Goal: Task Accomplishment & Management: Complete application form

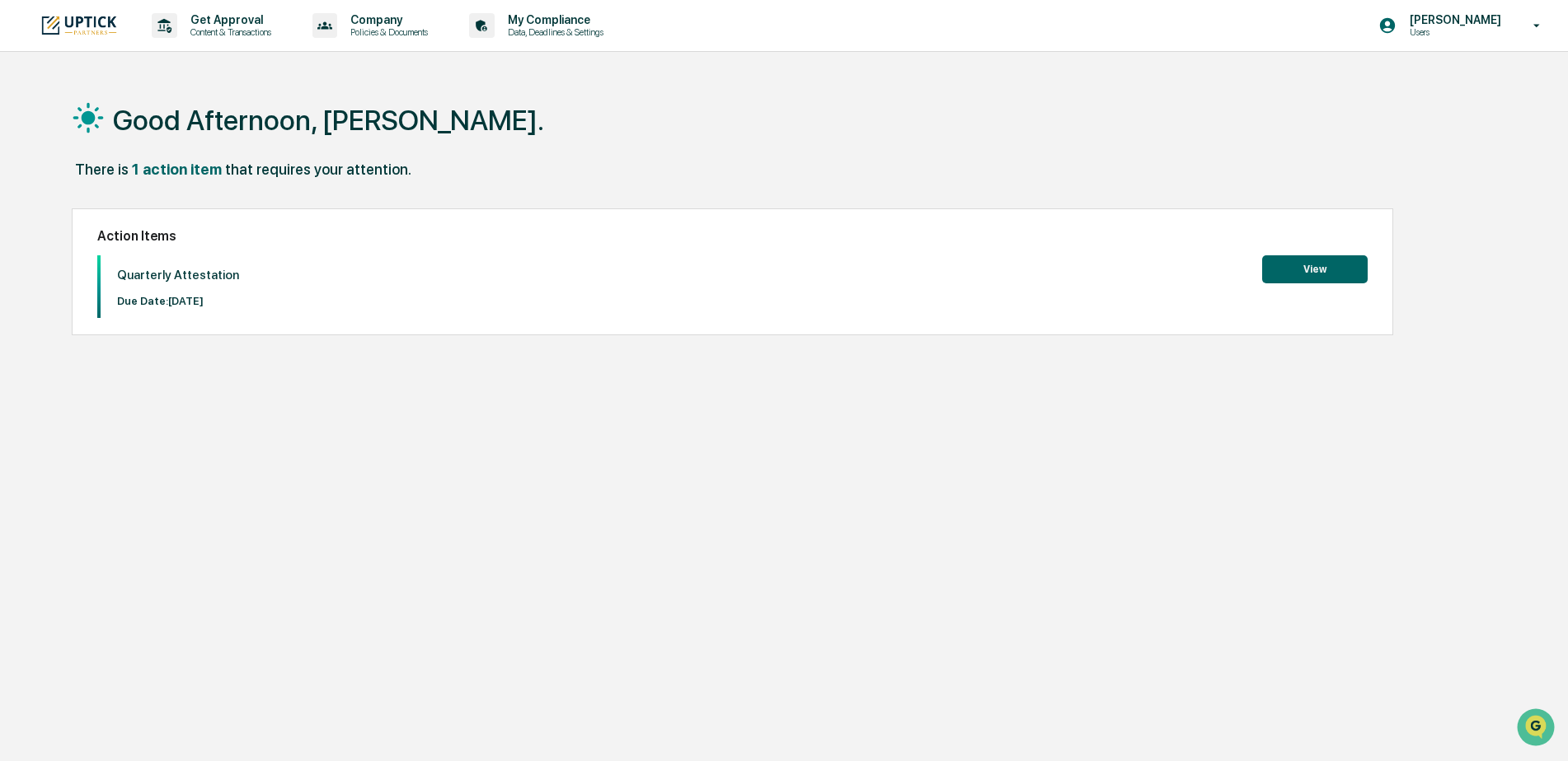
click at [1318, 273] on button "View" at bounding box center [1315, 269] width 105 height 28
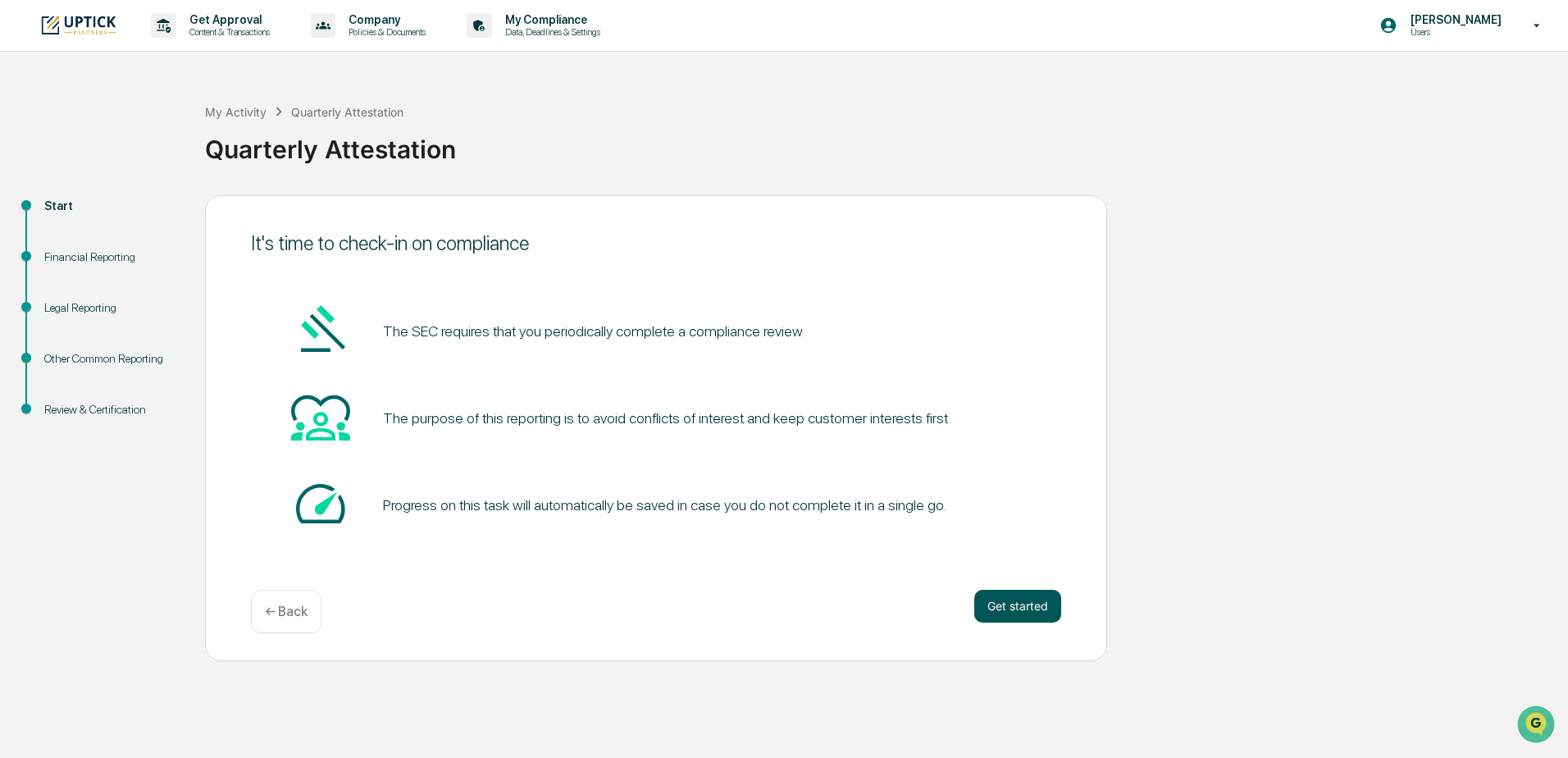
click at [1011, 604] on button "Get started" at bounding box center [1017, 607] width 87 height 33
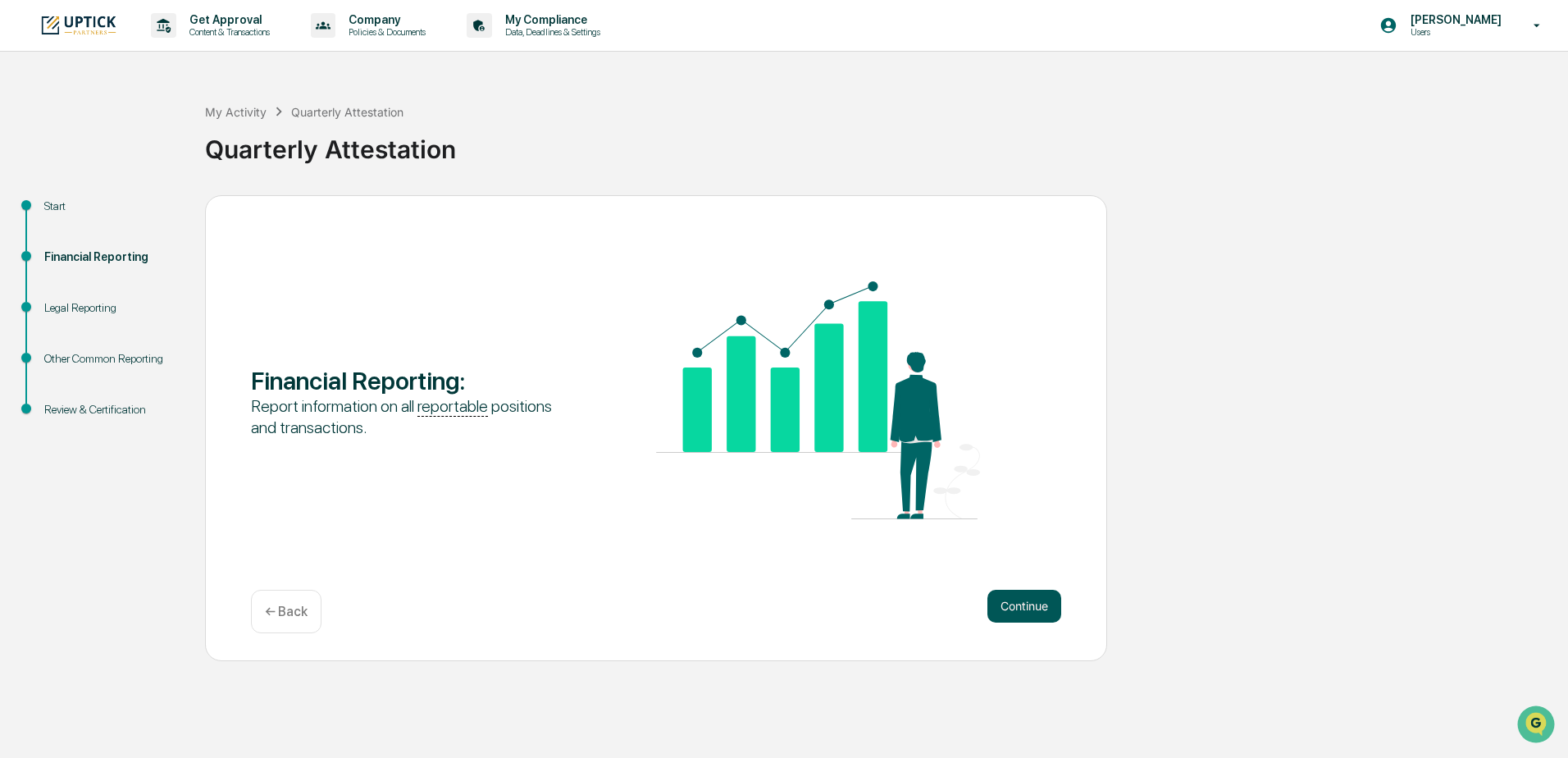
click at [1011, 601] on button "Continue" at bounding box center [1024, 607] width 74 height 33
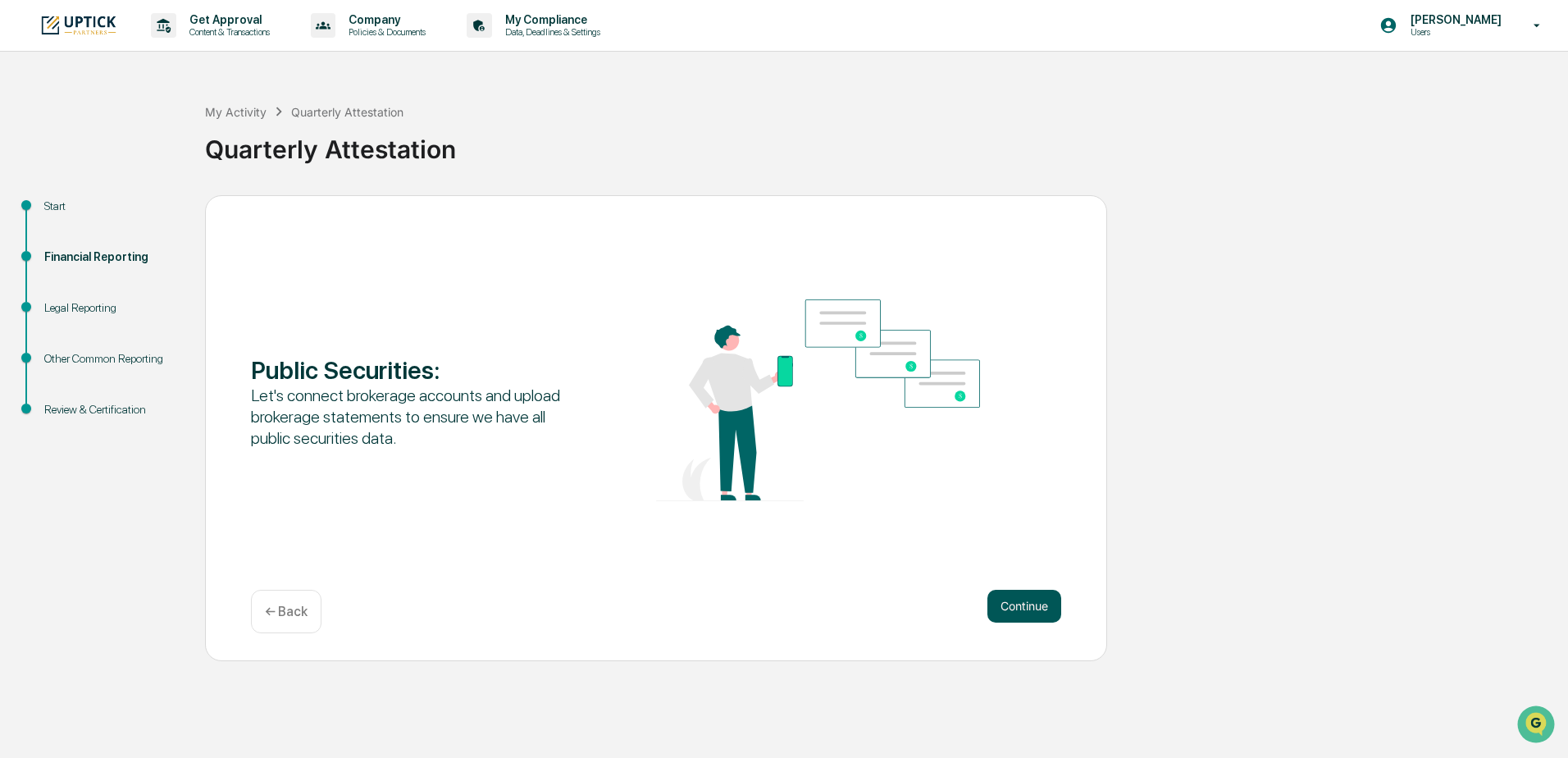
click at [1014, 598] on button "Continue" at bounding box center [1024, 607] width 74 height 33
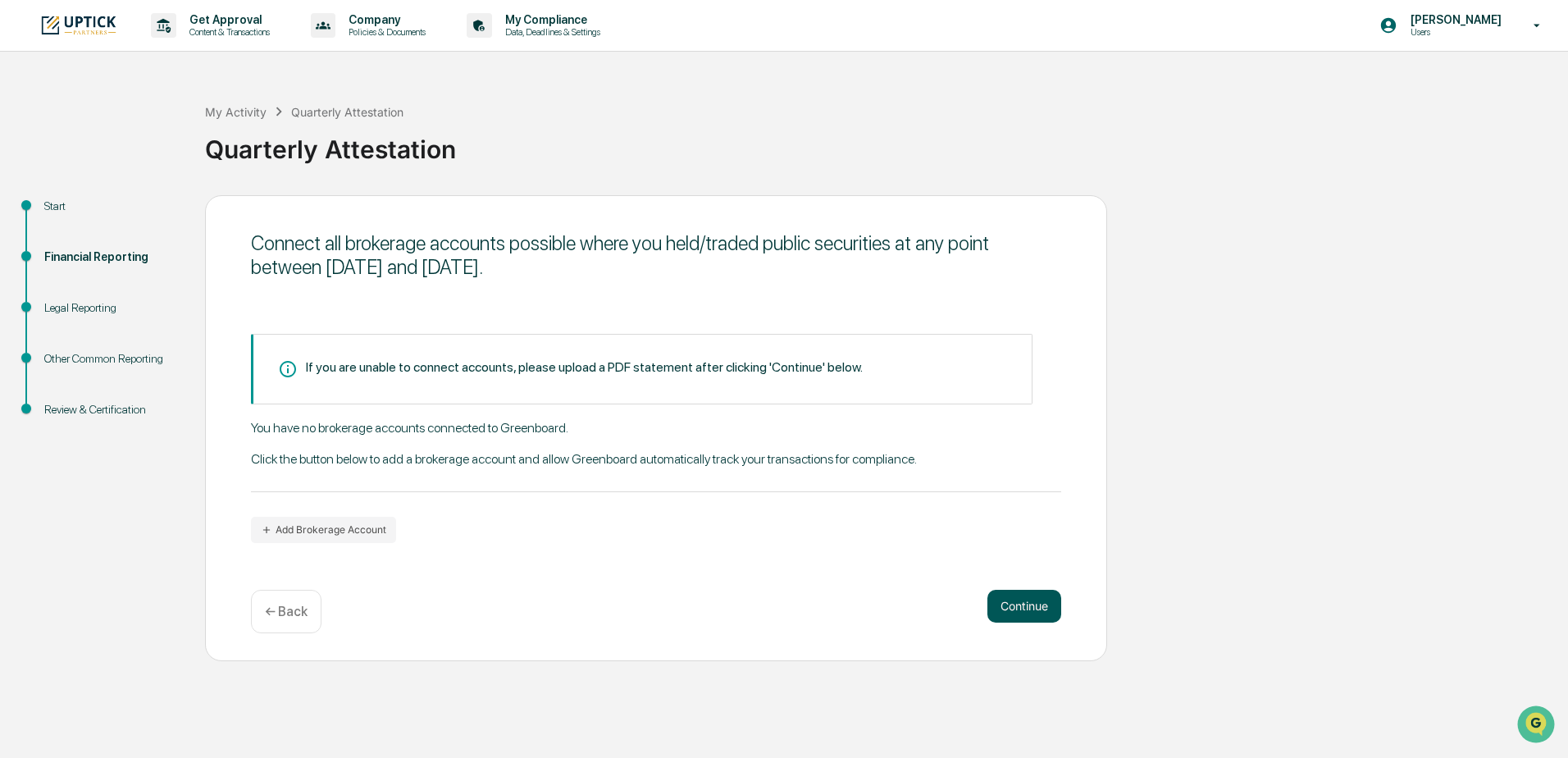
click at [1016, 603] on button "Continue" at bounding box center [1024, 607] width 74 height 33
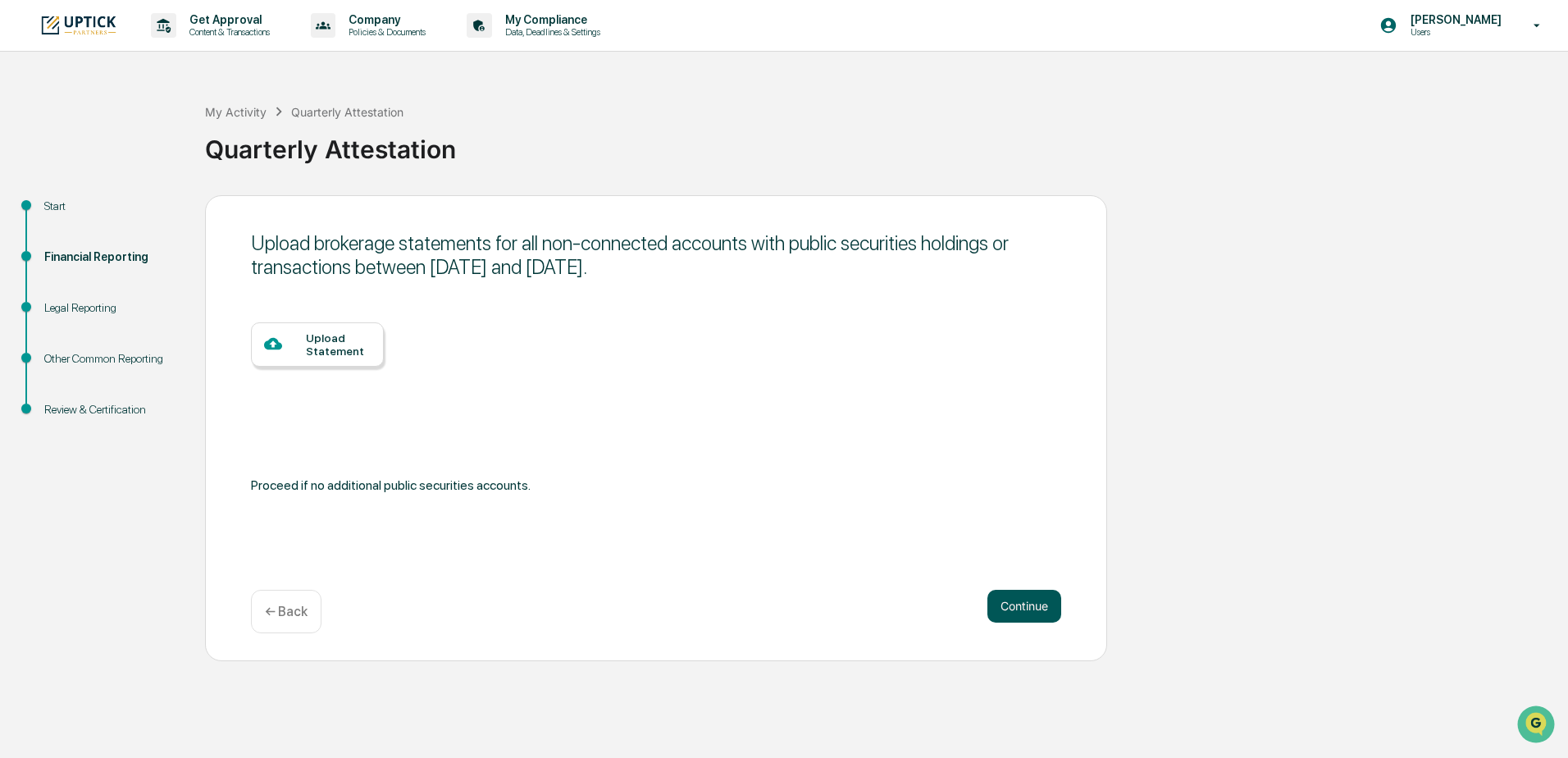
click at [1023, 608] on button "Continue" at bounding box center [1024, 607] width 74 height 33
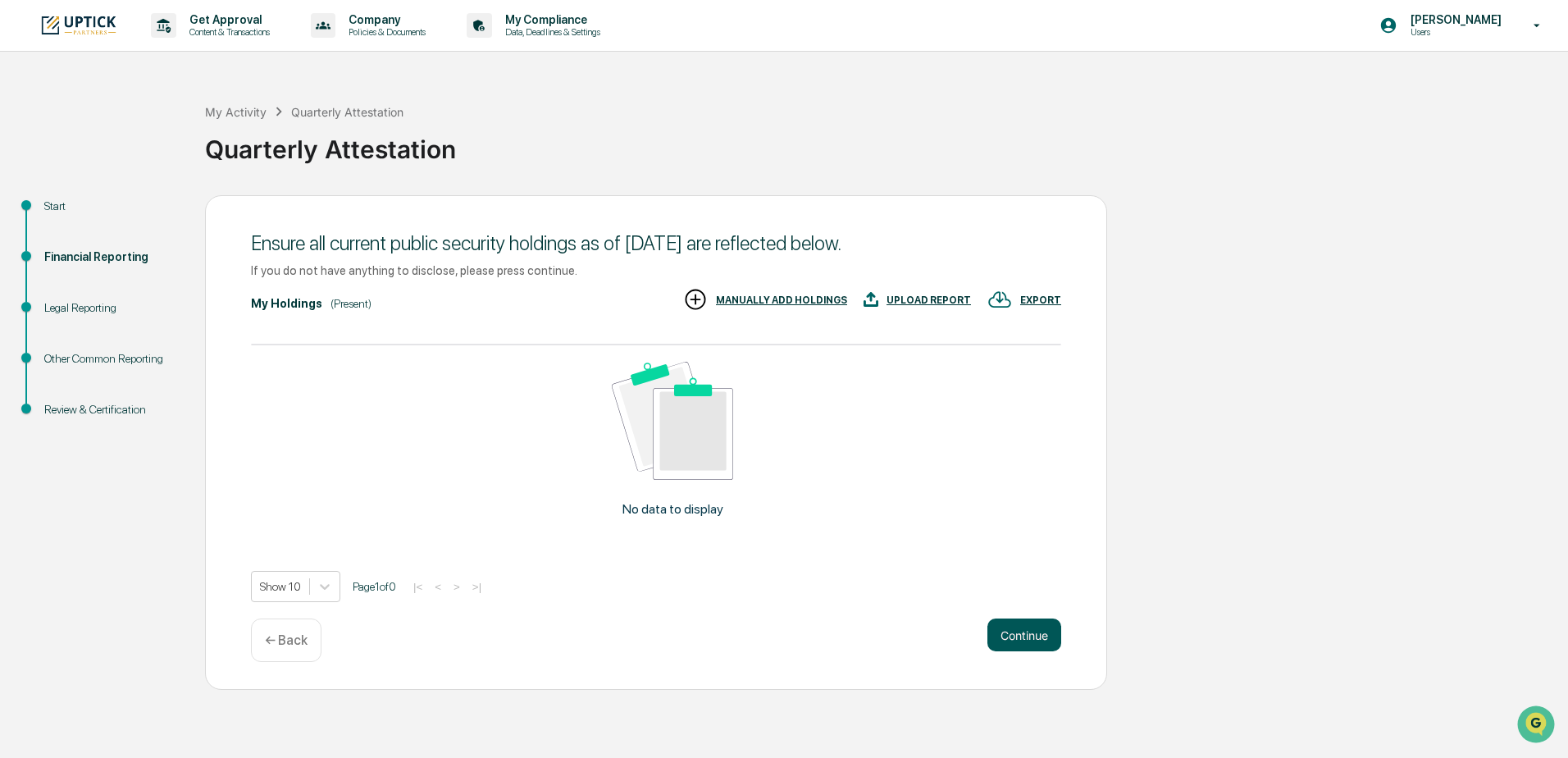
click at [1030, 630] on button "Continue" at bounding box center [1024, 636] width 74 height 33
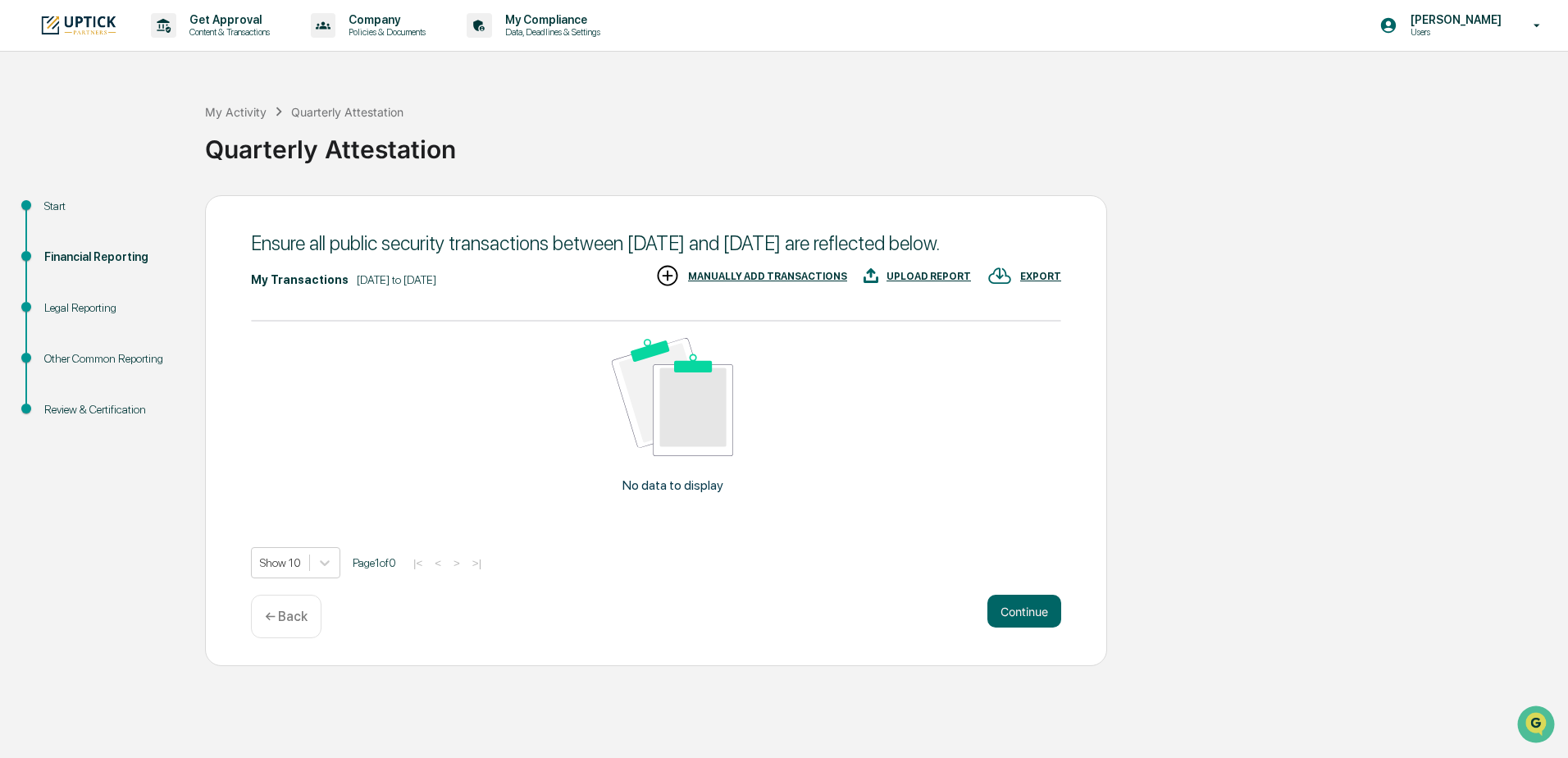
click at [295, 624] on p "← Back" at bounding box center [286, 616] width 42 height 15
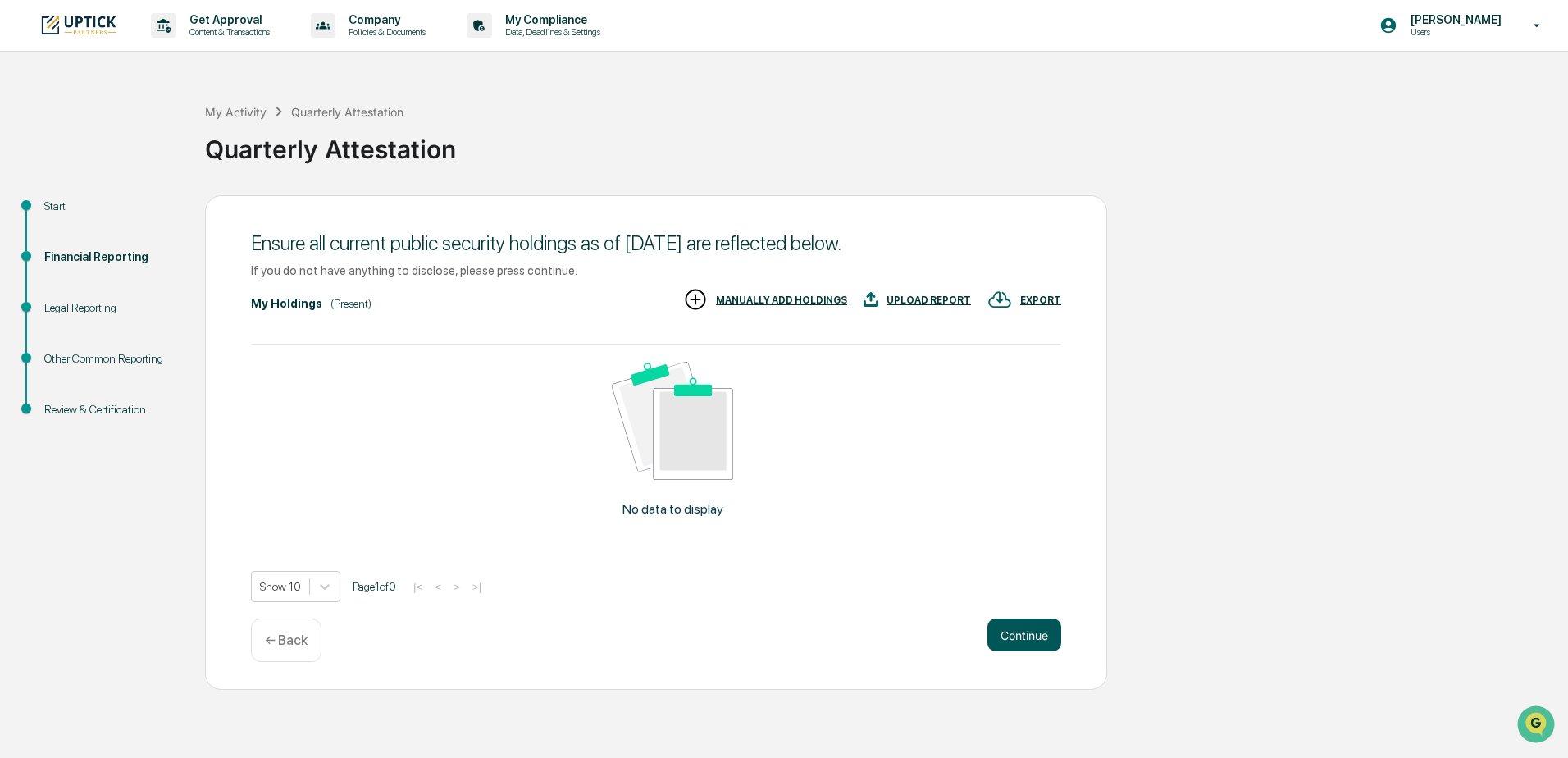
click at [1041, 633] on button "Continue" at bounding box center [1024, 636] width 74 height 33
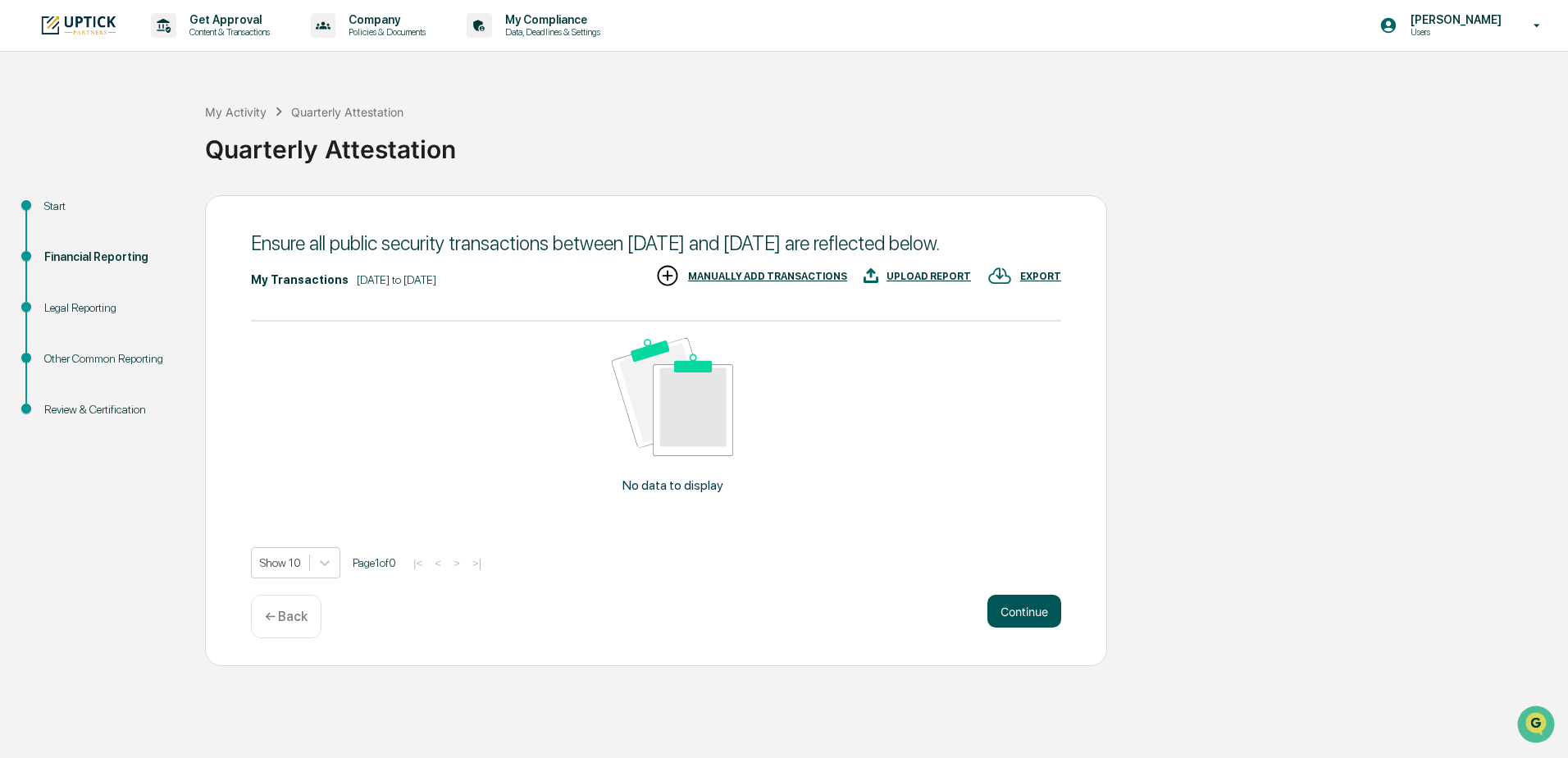
click at [1035, 628] on button "Continue" at bounding box center [1024, 612] width 74 height 33
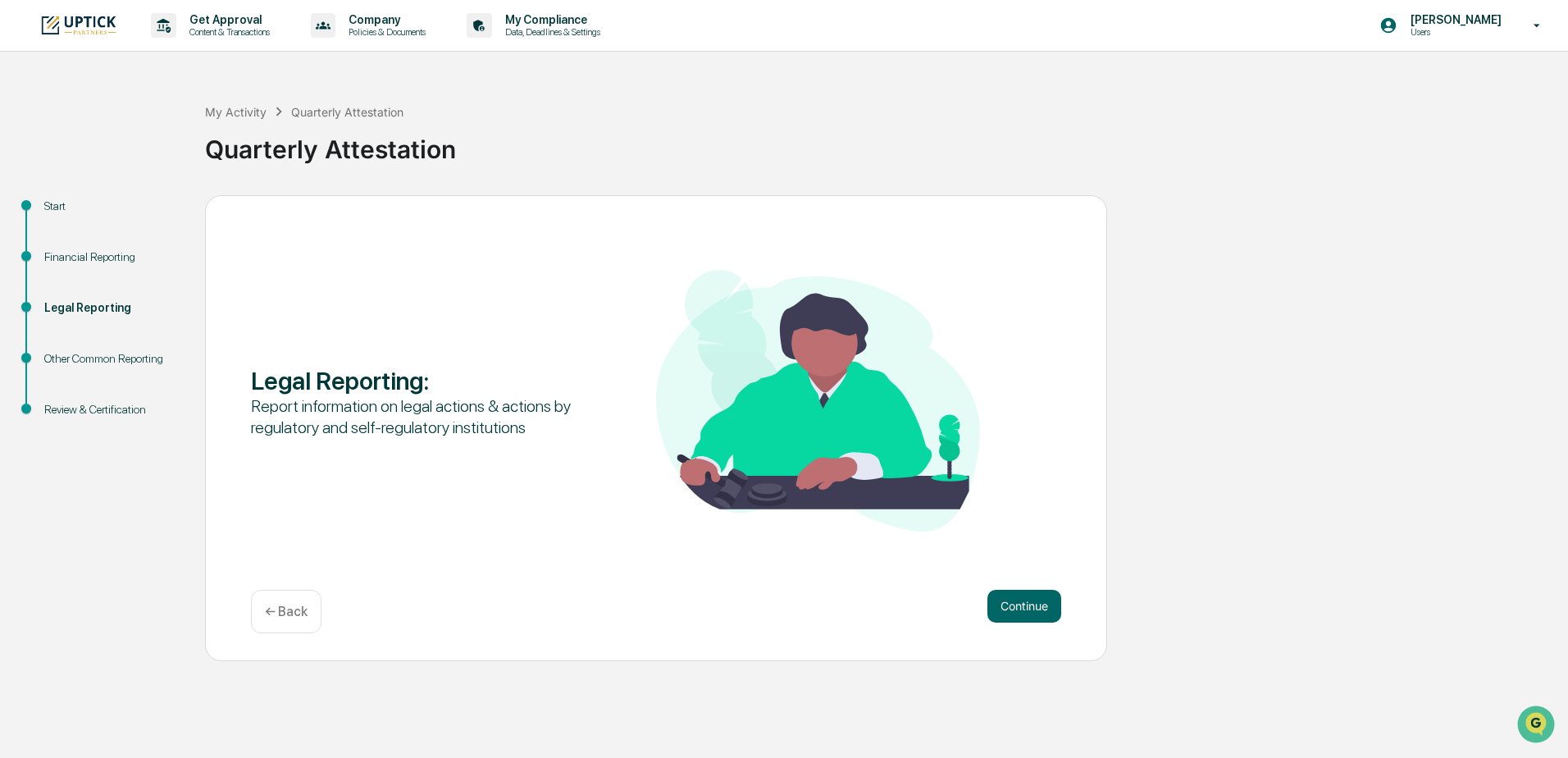
click at [290, 613] on p "← Back" at bounding box center [286, 612] width 42 height 15
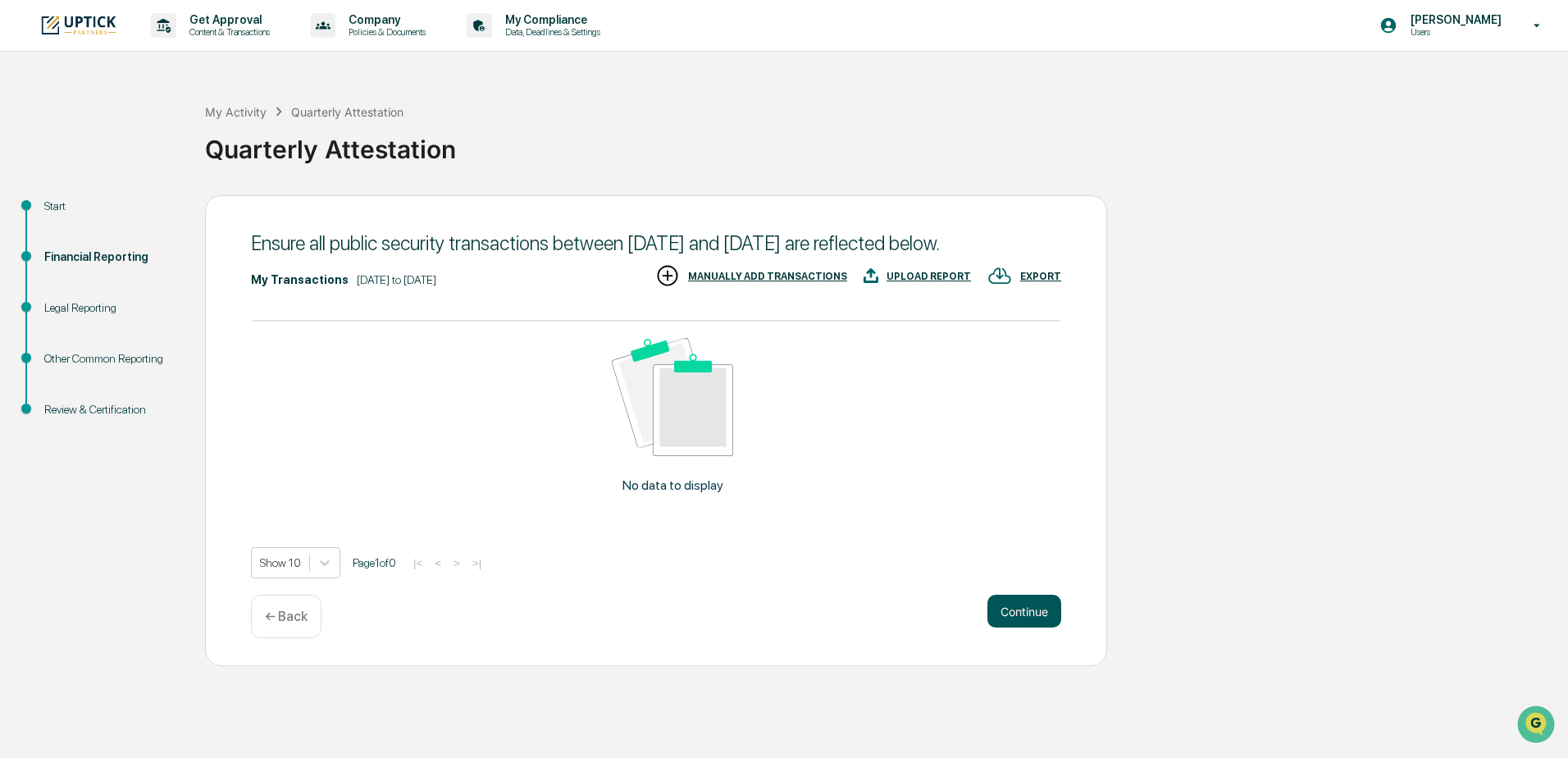
click at [1015, 628] on button "Continue" at bounding box center [1024, 612] width 74 height 33
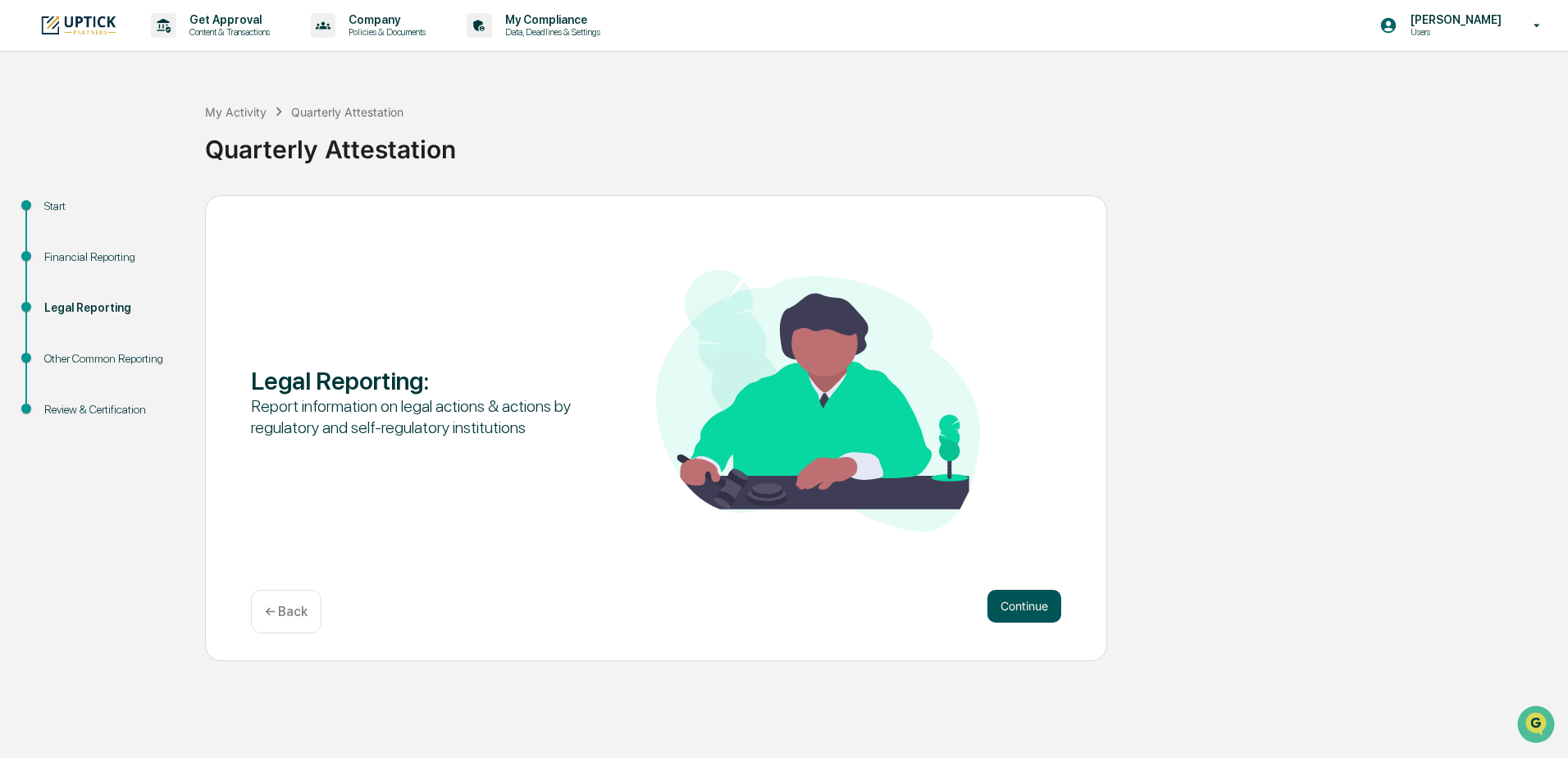
click at [1024, 597] on button "Continue" at bounding box center [1024, 607] width 74 height 33
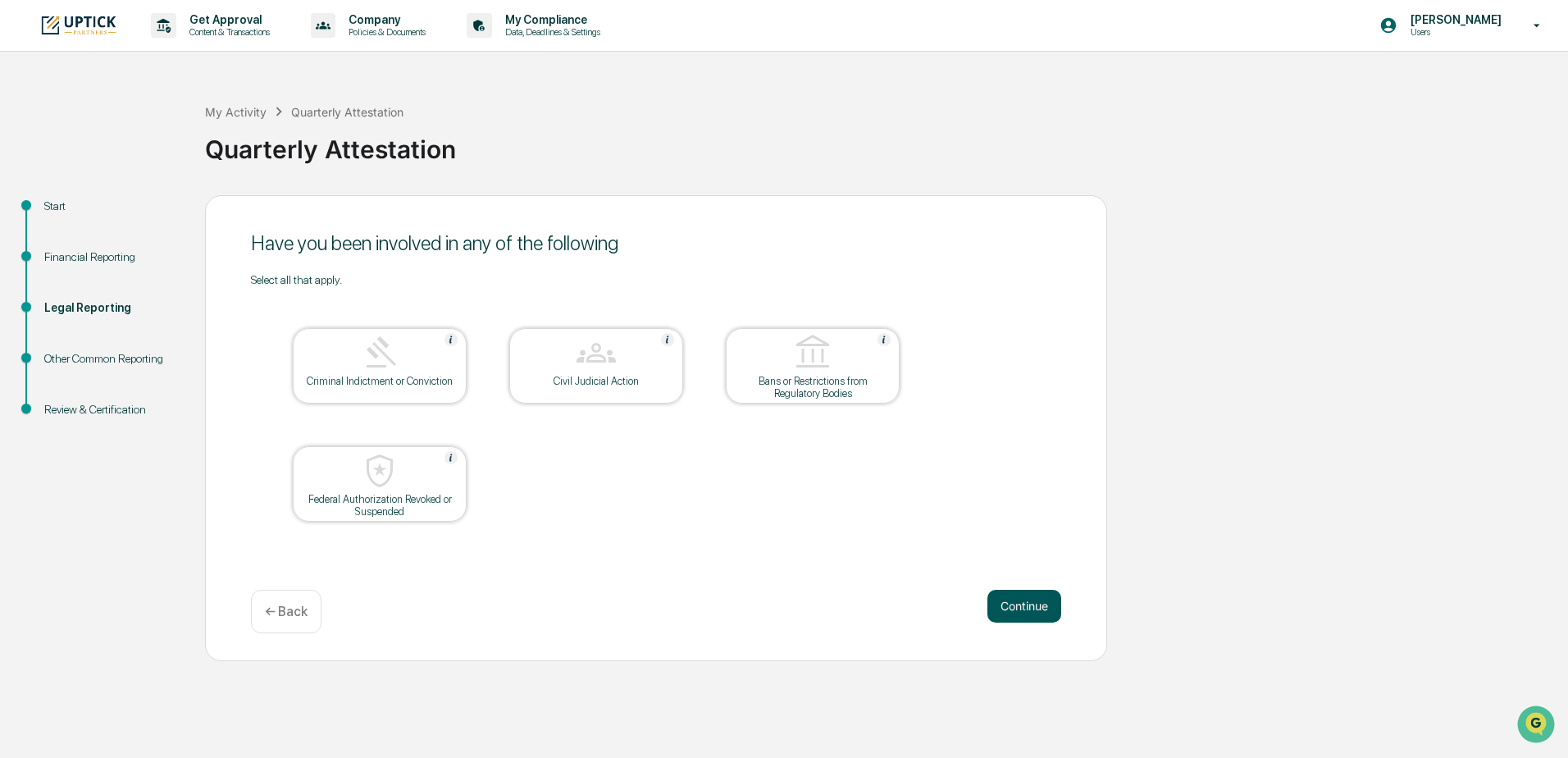
click at [1017, 611] on button "Continue" at bounding box center [1024, 607] width 74 height 33
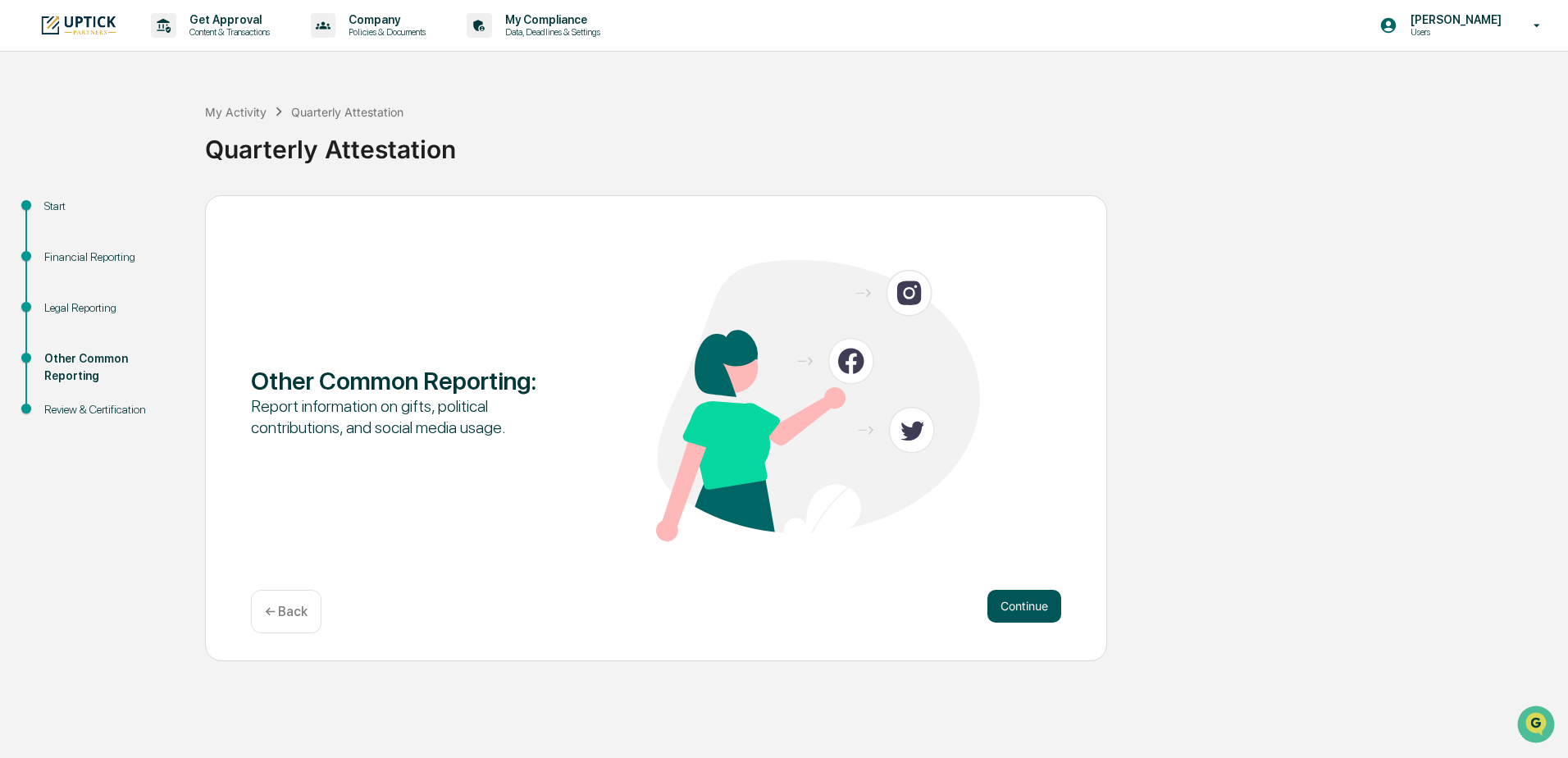
click at [1025, 600] on button "Continue" at bounding box center [1024, 607] width 74 height 33
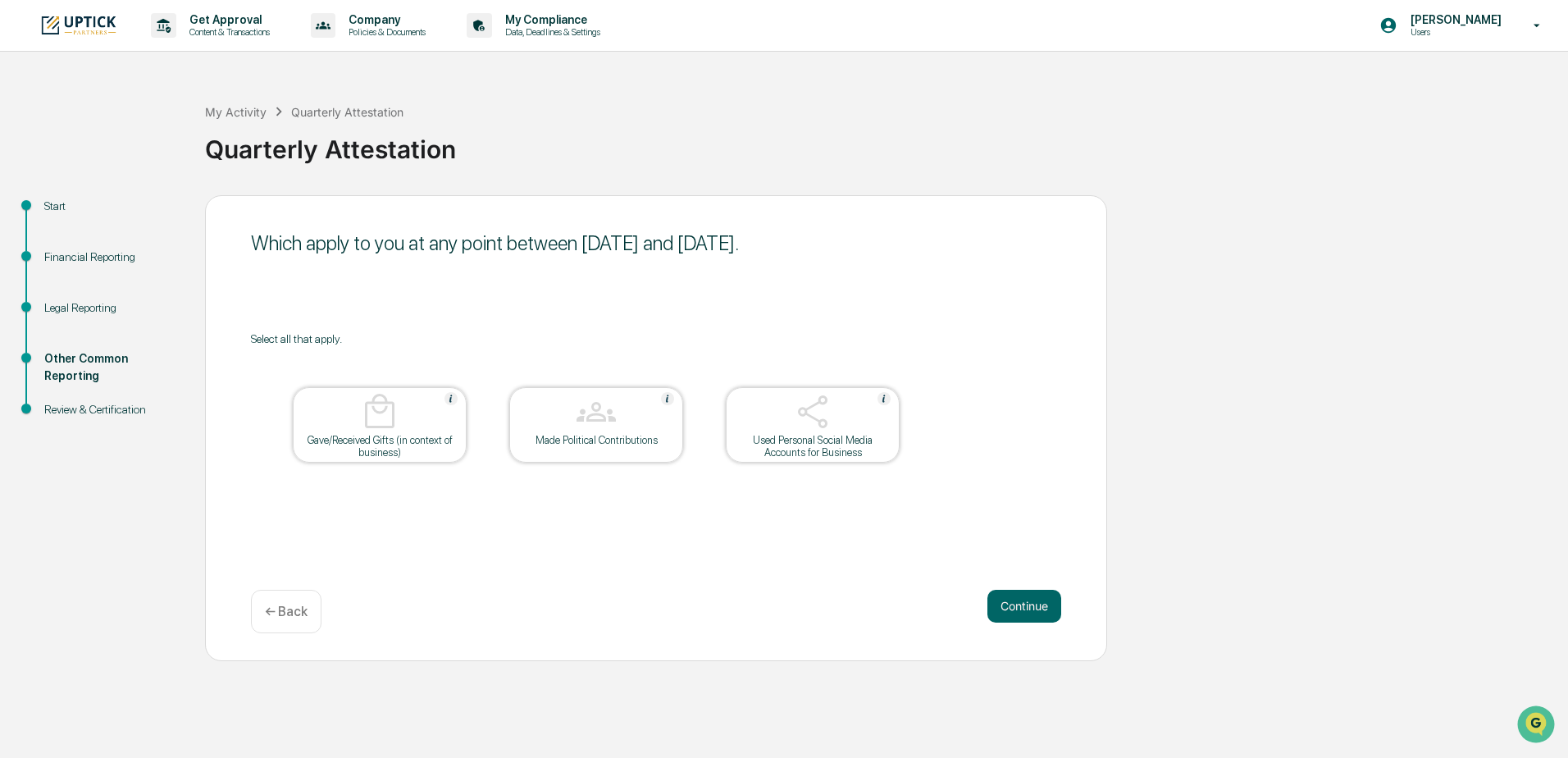
click at [1453, 706] on div "Get Approval Content & Transactions Company Policies & Documents My Compliance …" at bounding box center [784, 379] width 1568 height 758
click at [1021, 602] on button "Continue" at bounding box center [1024, 607] width 74 height 33
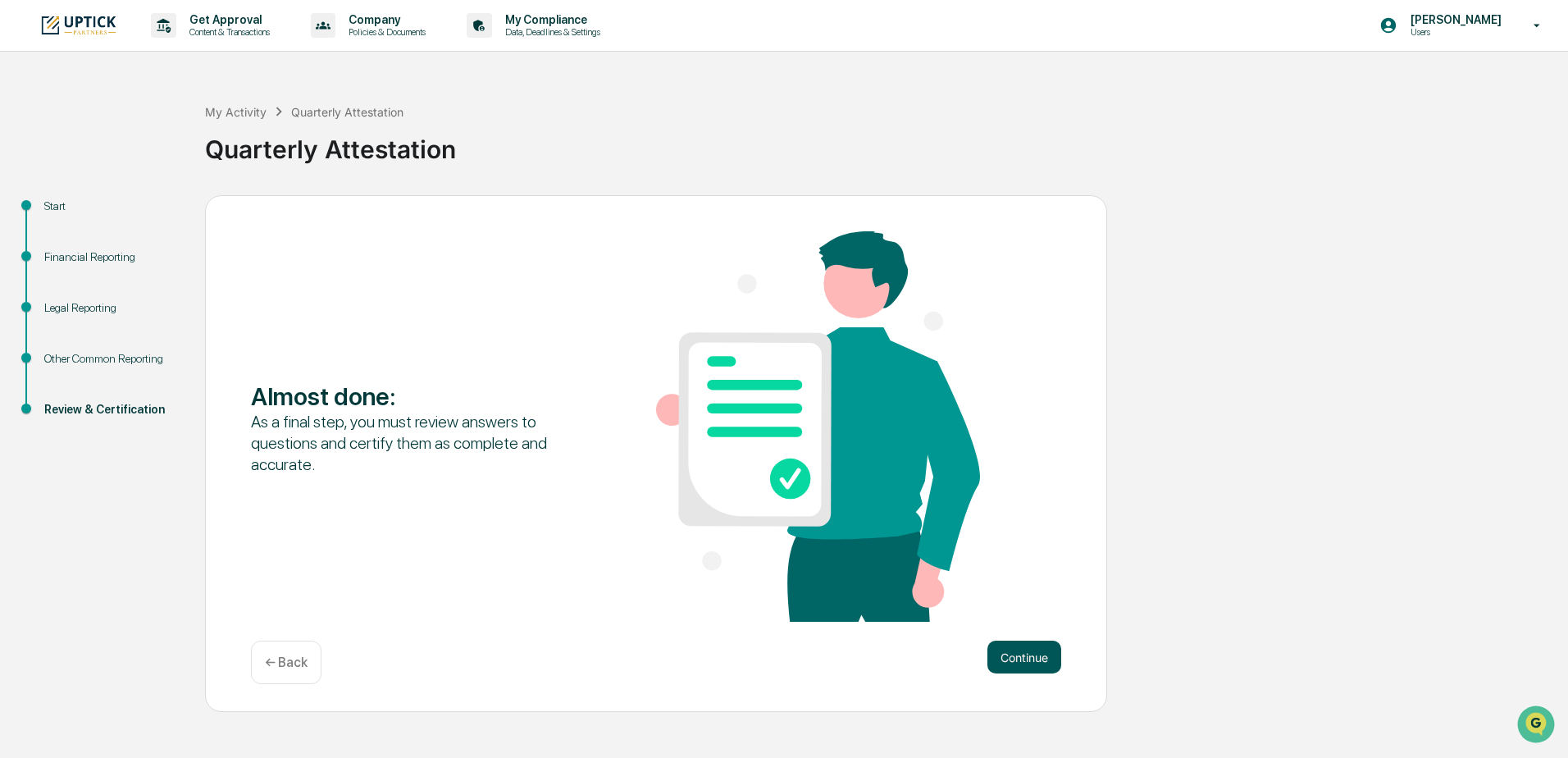
click at [1029, 657] on button "Continue" at bounding box center [1024, 658] width 74 height 33
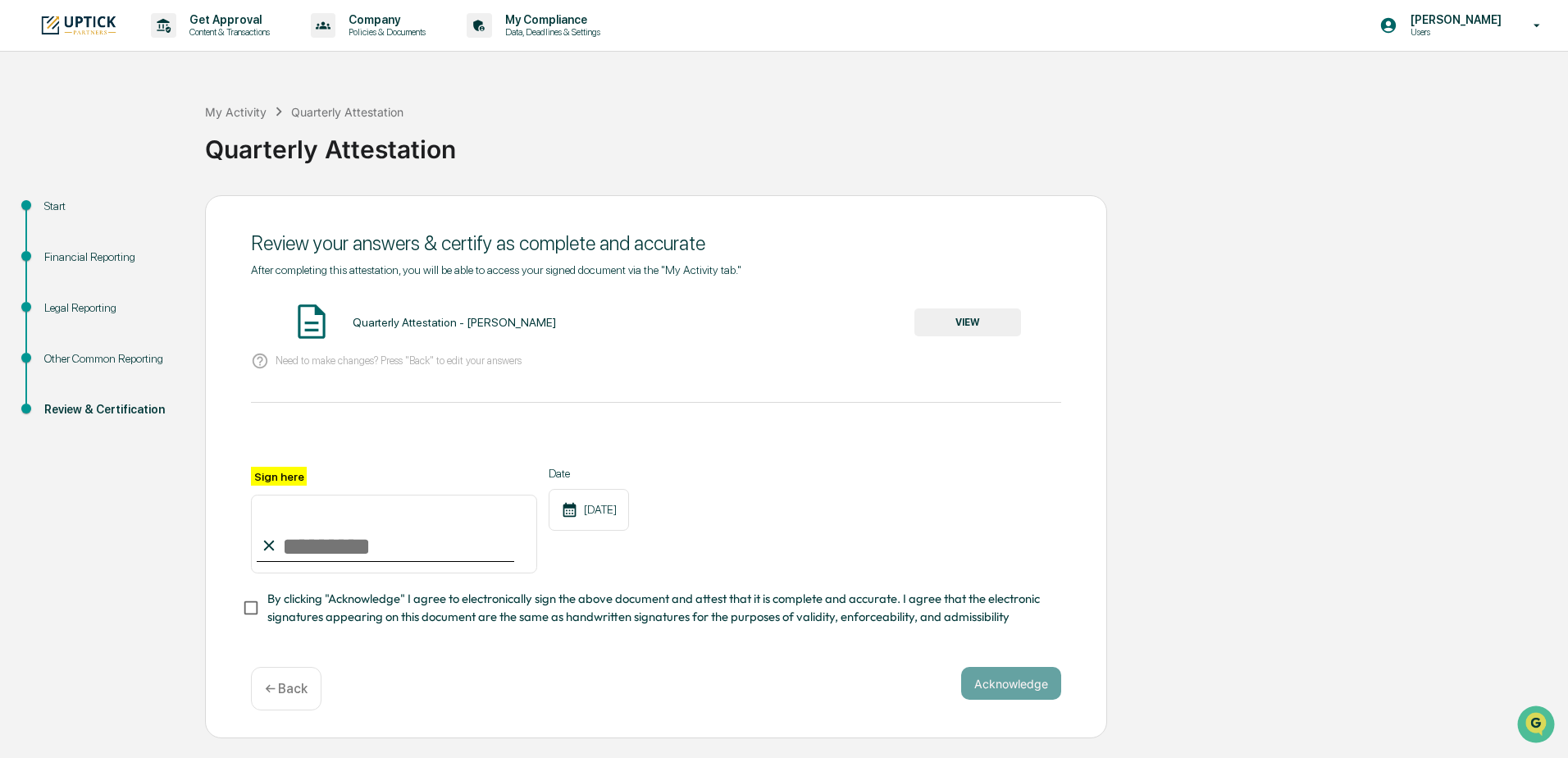
click at [330, 547] on input "Sign here" at bounding box center [394, 535] width 286 height 79
type input "**********"
click at [990, 687] on button "Acknowledge" at bounding box center [1012, 684] width 100 height 33
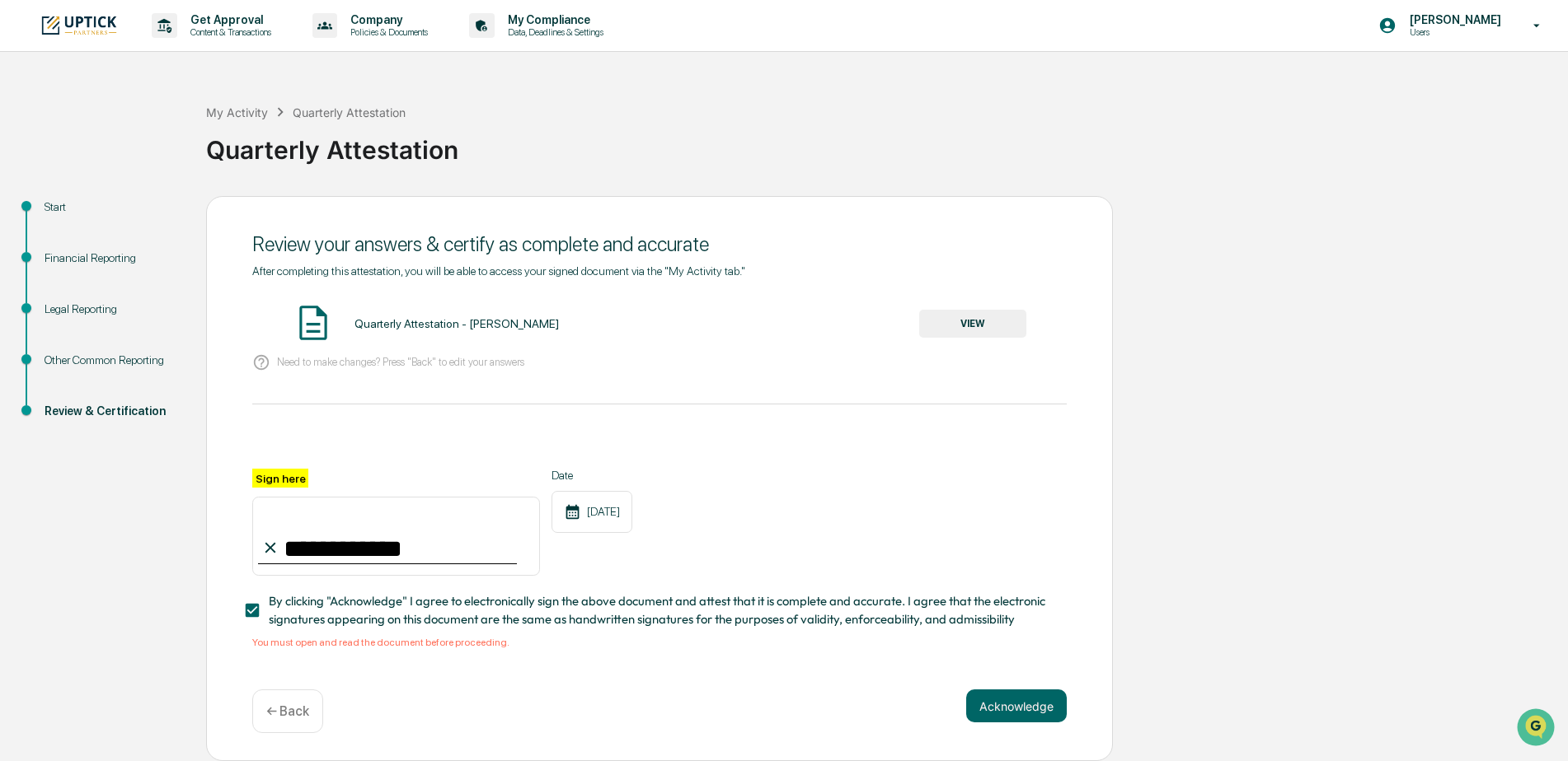
click at [995, 321] on button "VIEW" at bounding box center [972, 323] width 107 height 28
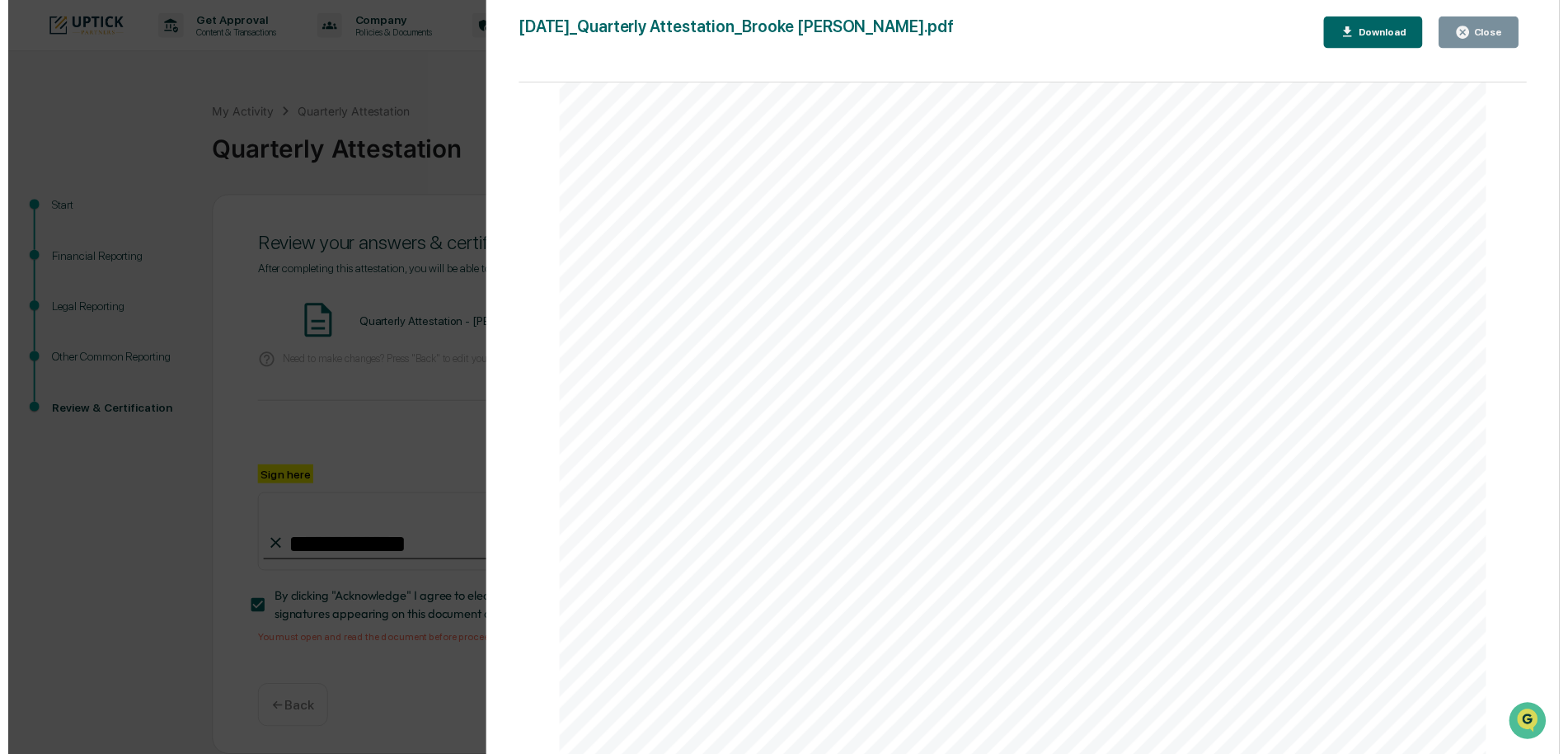
scroll to position [5, 0]
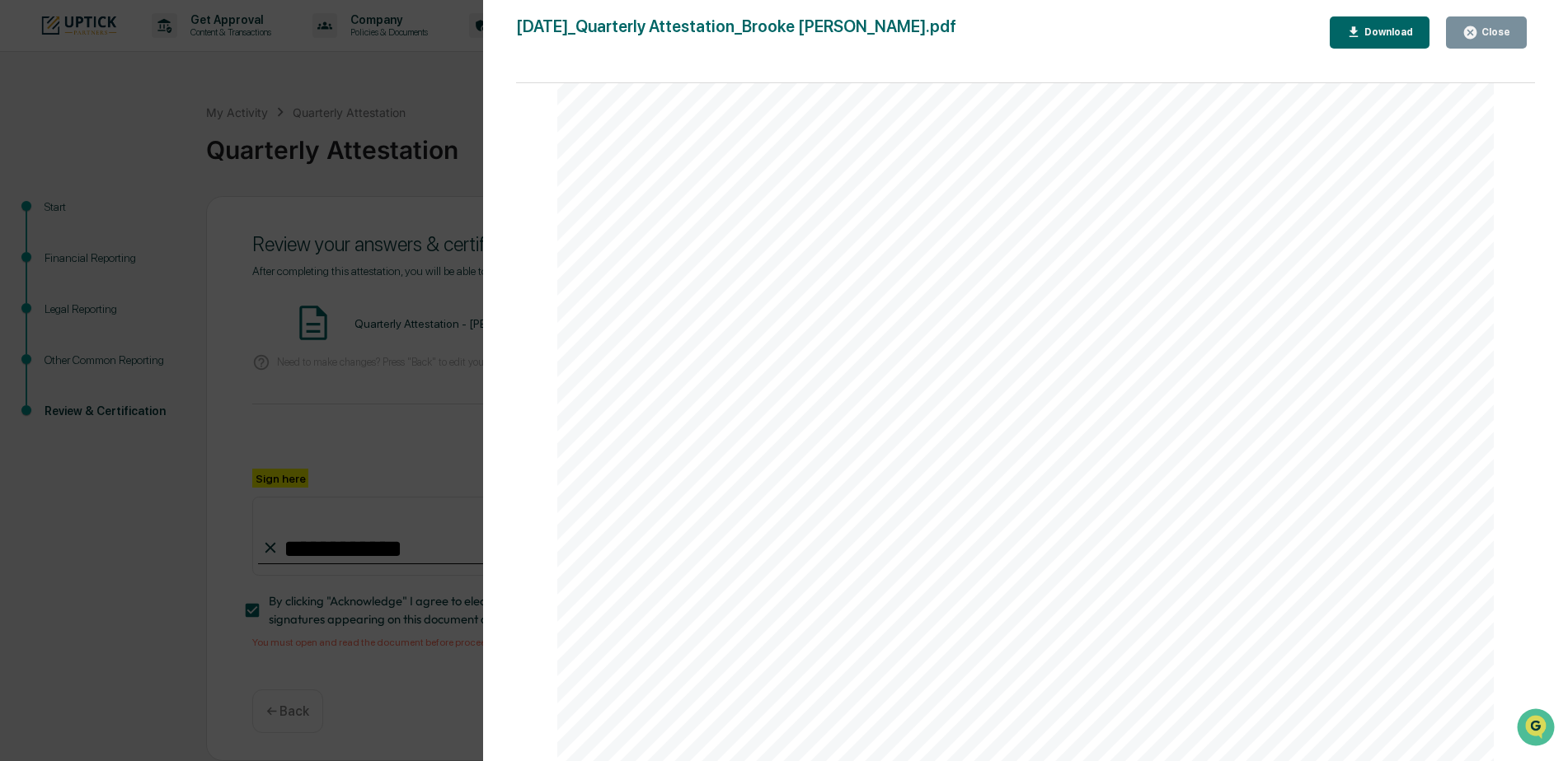
click at [1481, 27] on div "Close" at bounding box center [1494, 32] width 32 height 12
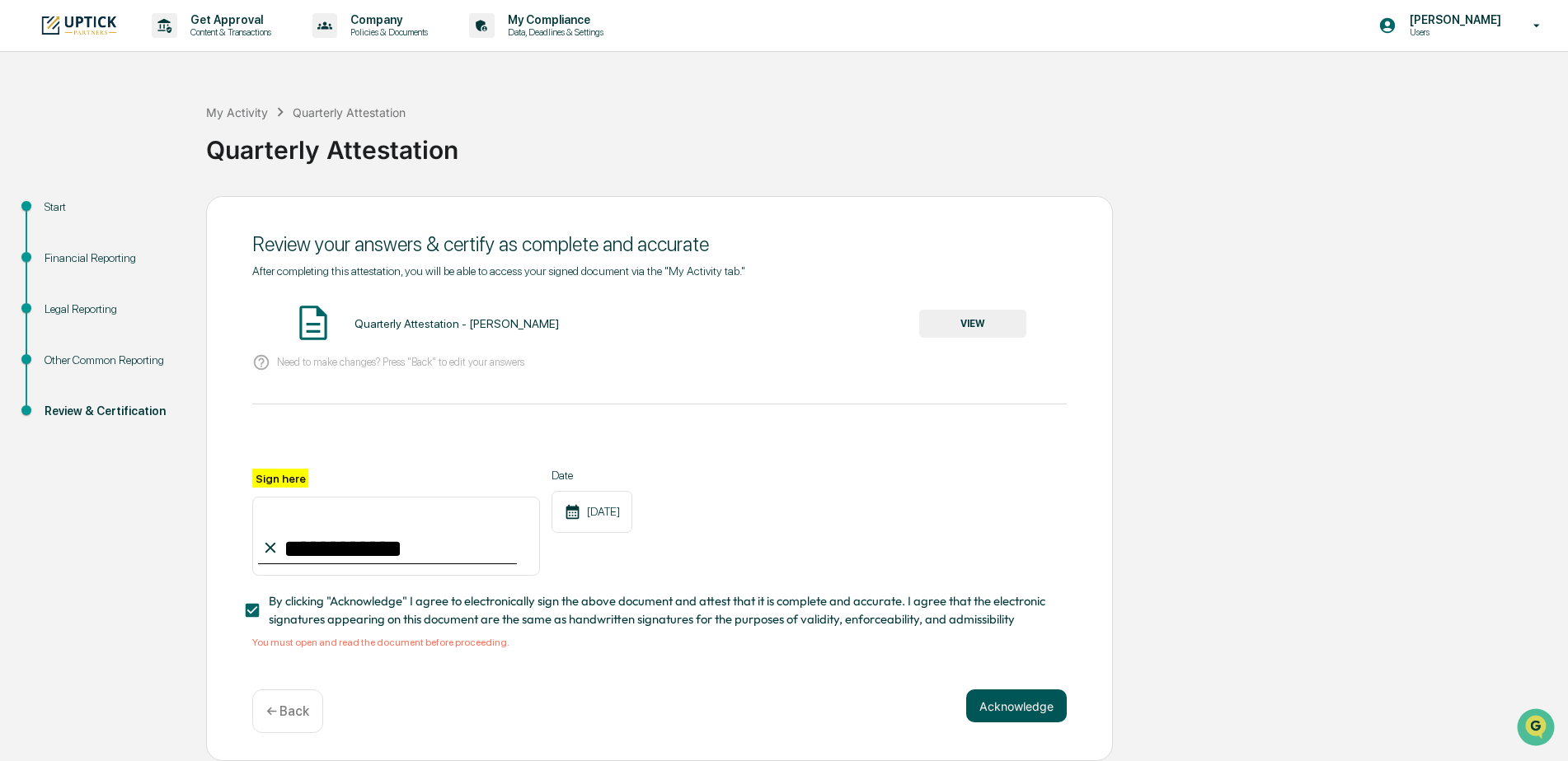
click at [997, 698] on button "Acknowledge" at bounding box center [1017, 706] width 101 height 33
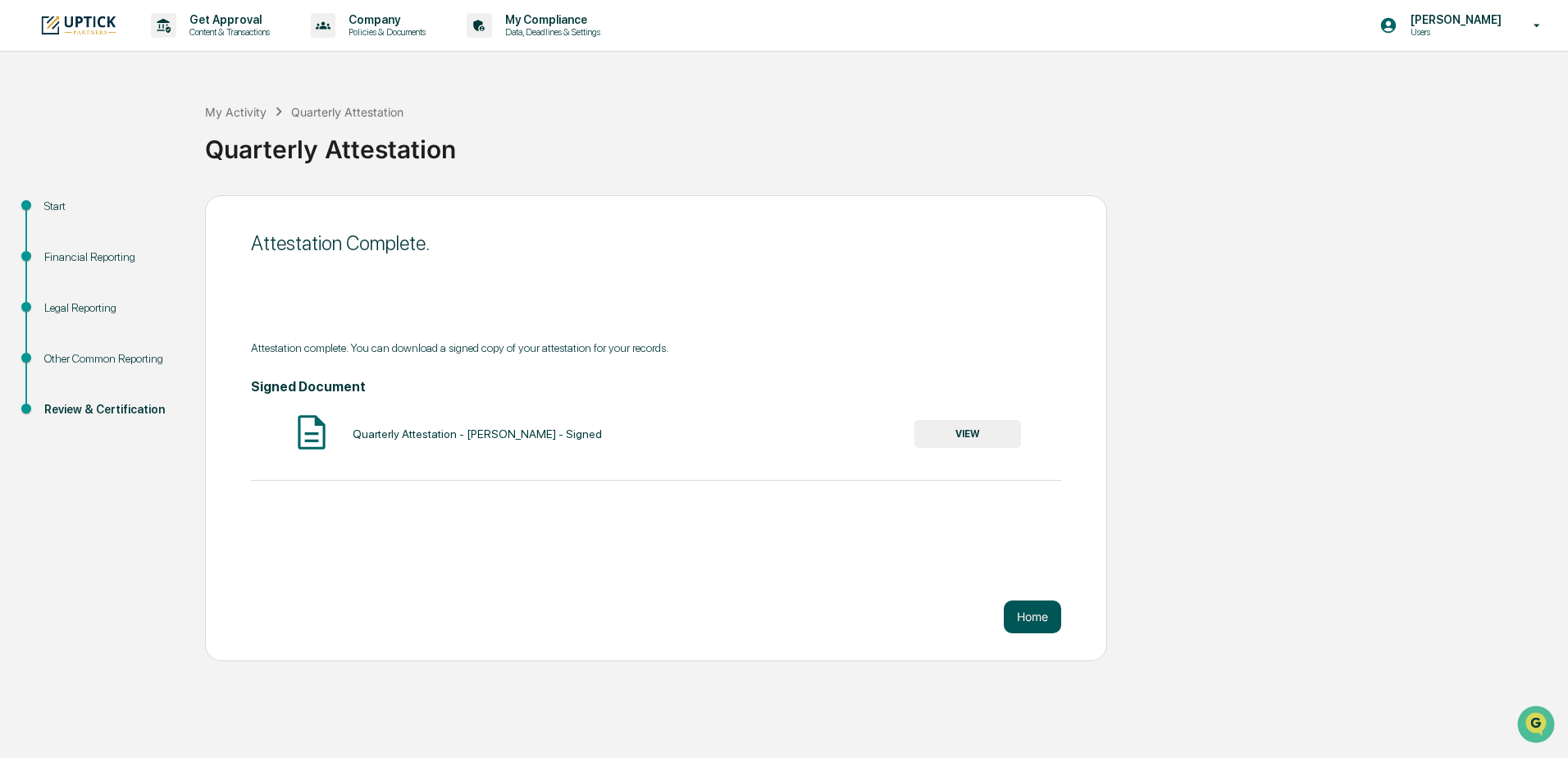
click at [1046, 606] on button "Home" at bounding box center [1033, 617] width 58 height 33
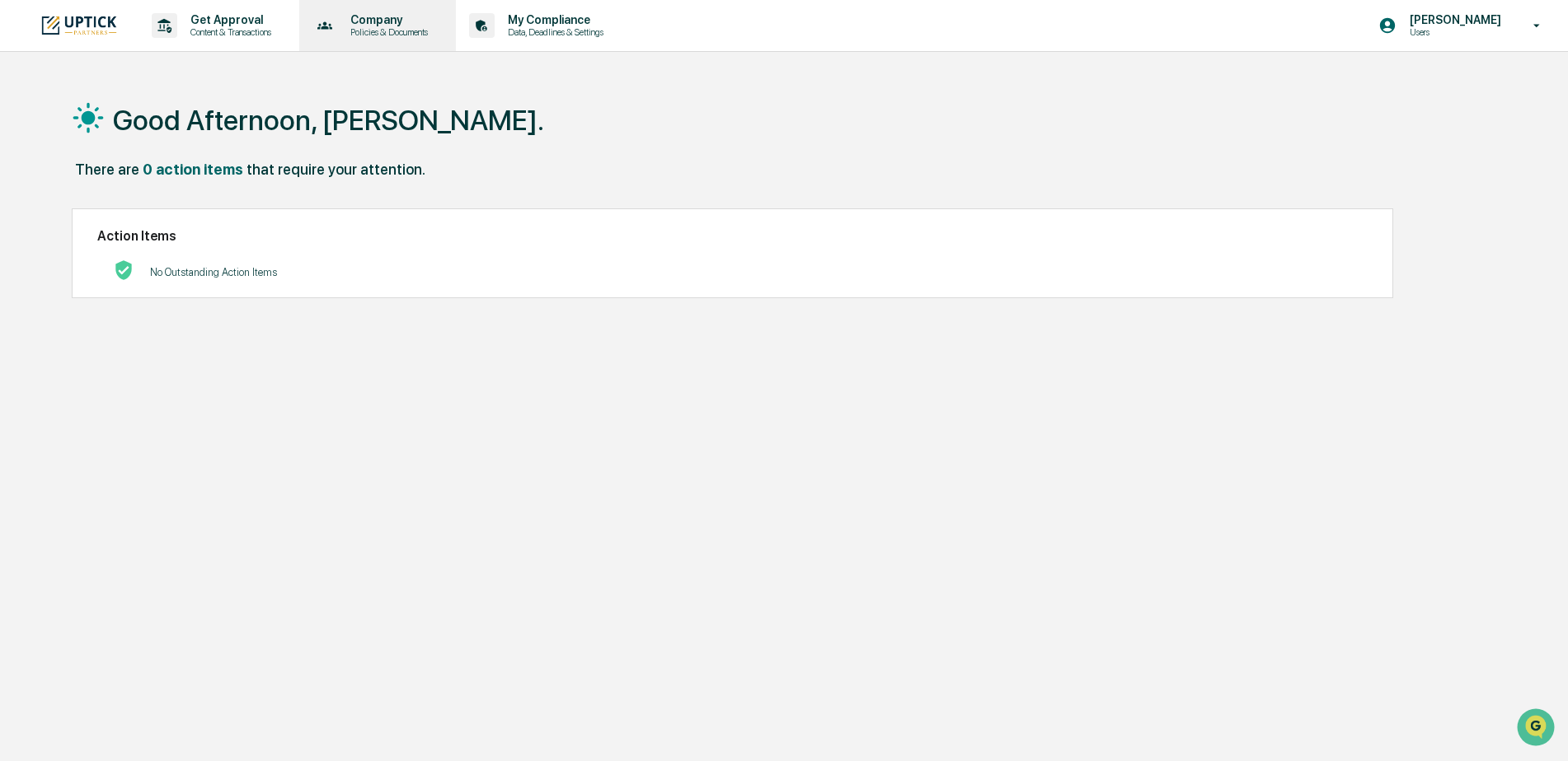
click at [404, 21] on p "Company" at bounding box center [387, 20] width 99 height 14
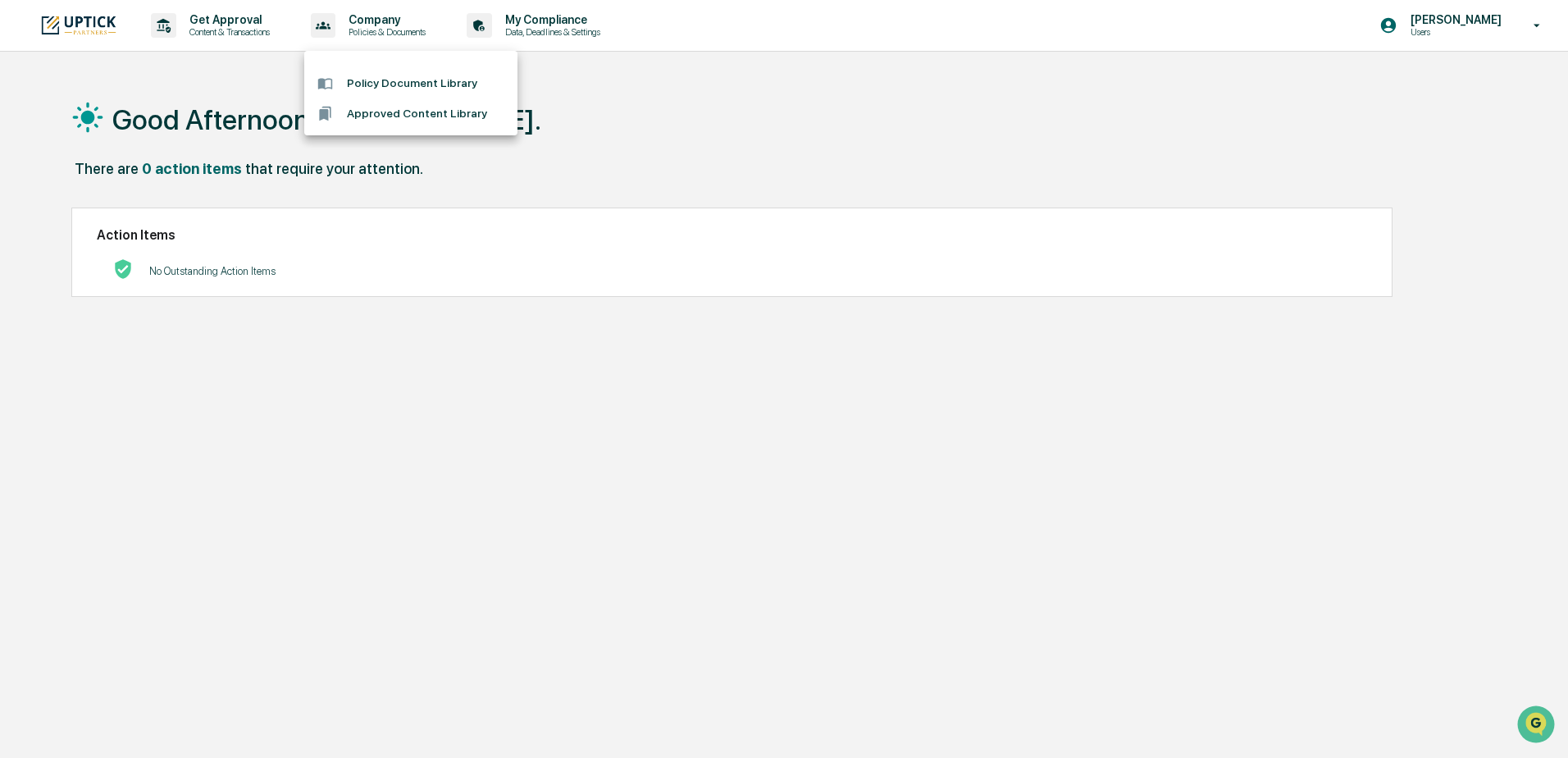
click at [386, 117] on li "Approved Content Library" at bounding box center [411, 114] width 214 height 31
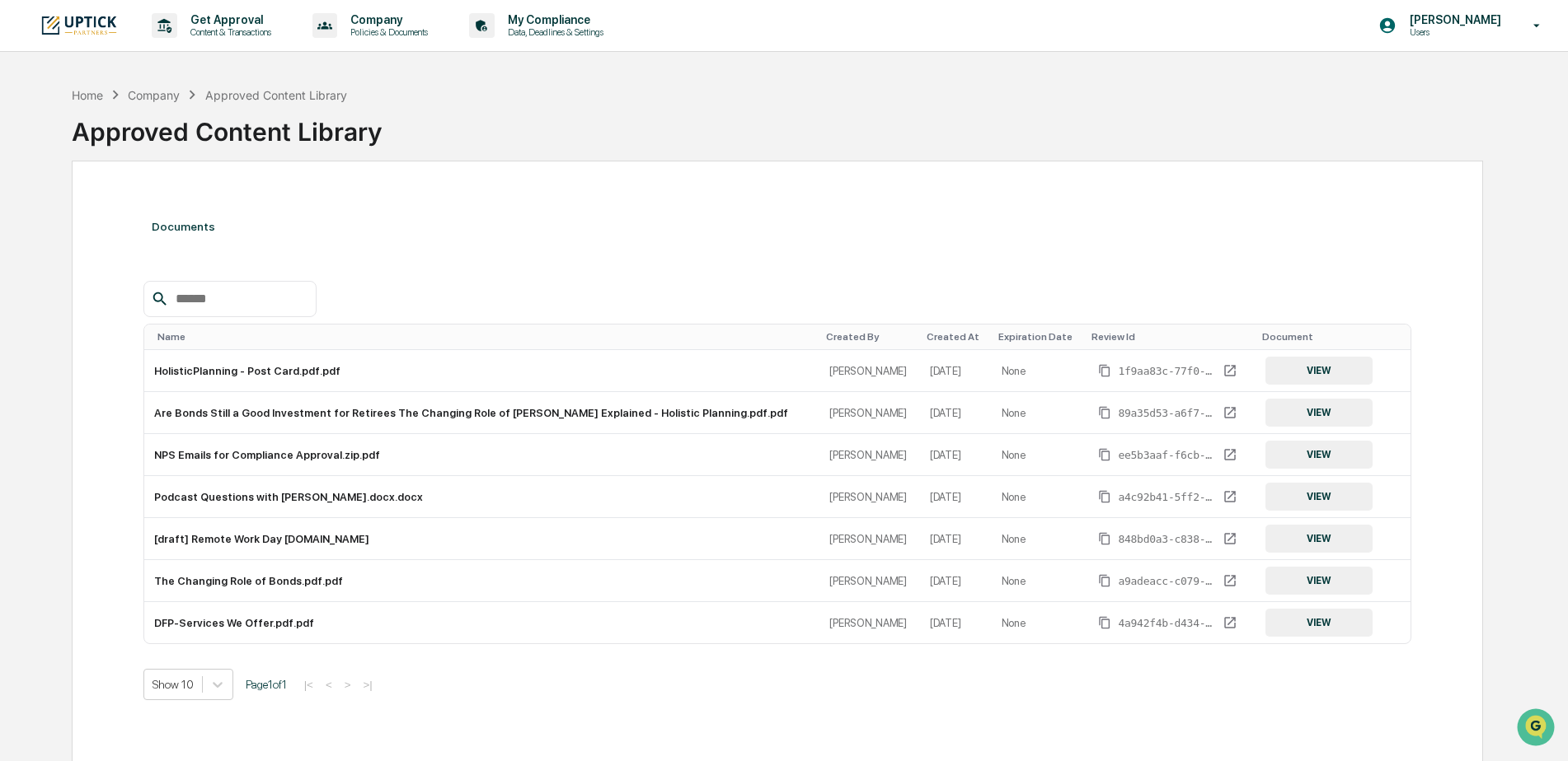
click at [248, 293] on input "text" at bounding box center [239, 299] width 140 height 21
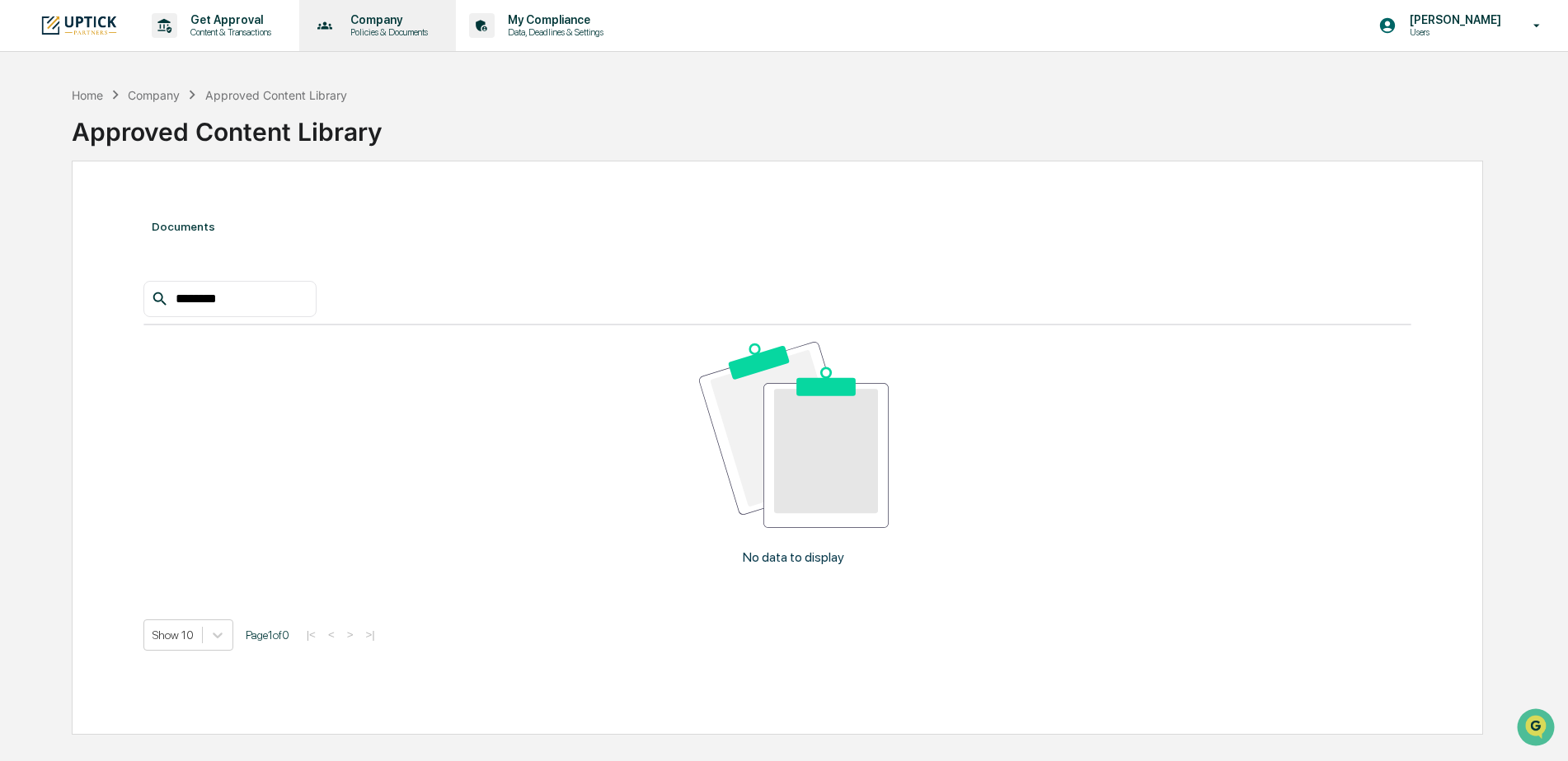
type input "*******"
click at [408, 30] on p "Policies & Documents" at bounding box center [387, 32] width 99 height 12
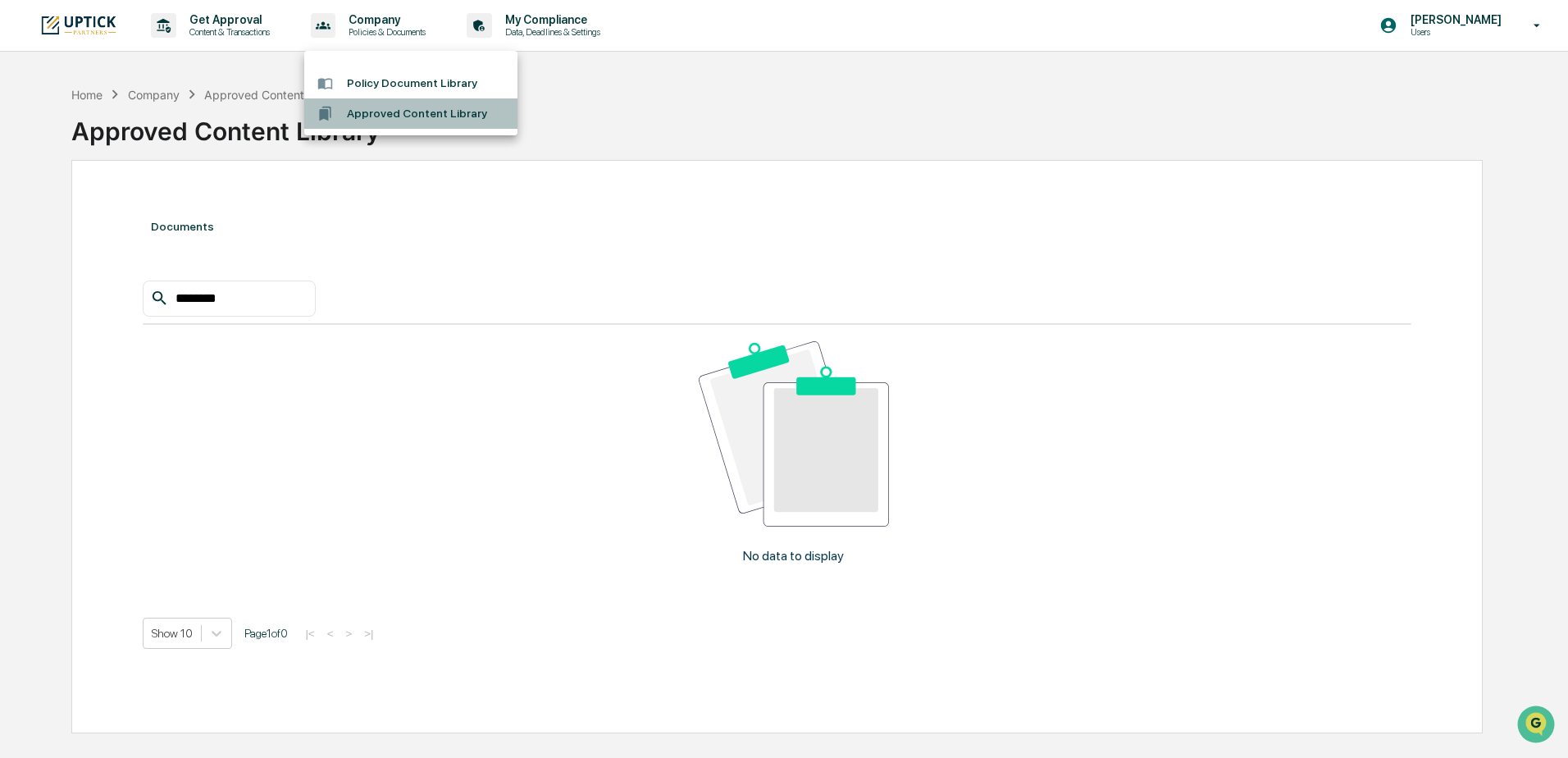
click at [397, 116] on li "Approved Content Library" at bounding box center [411, 114] width 214 height 31
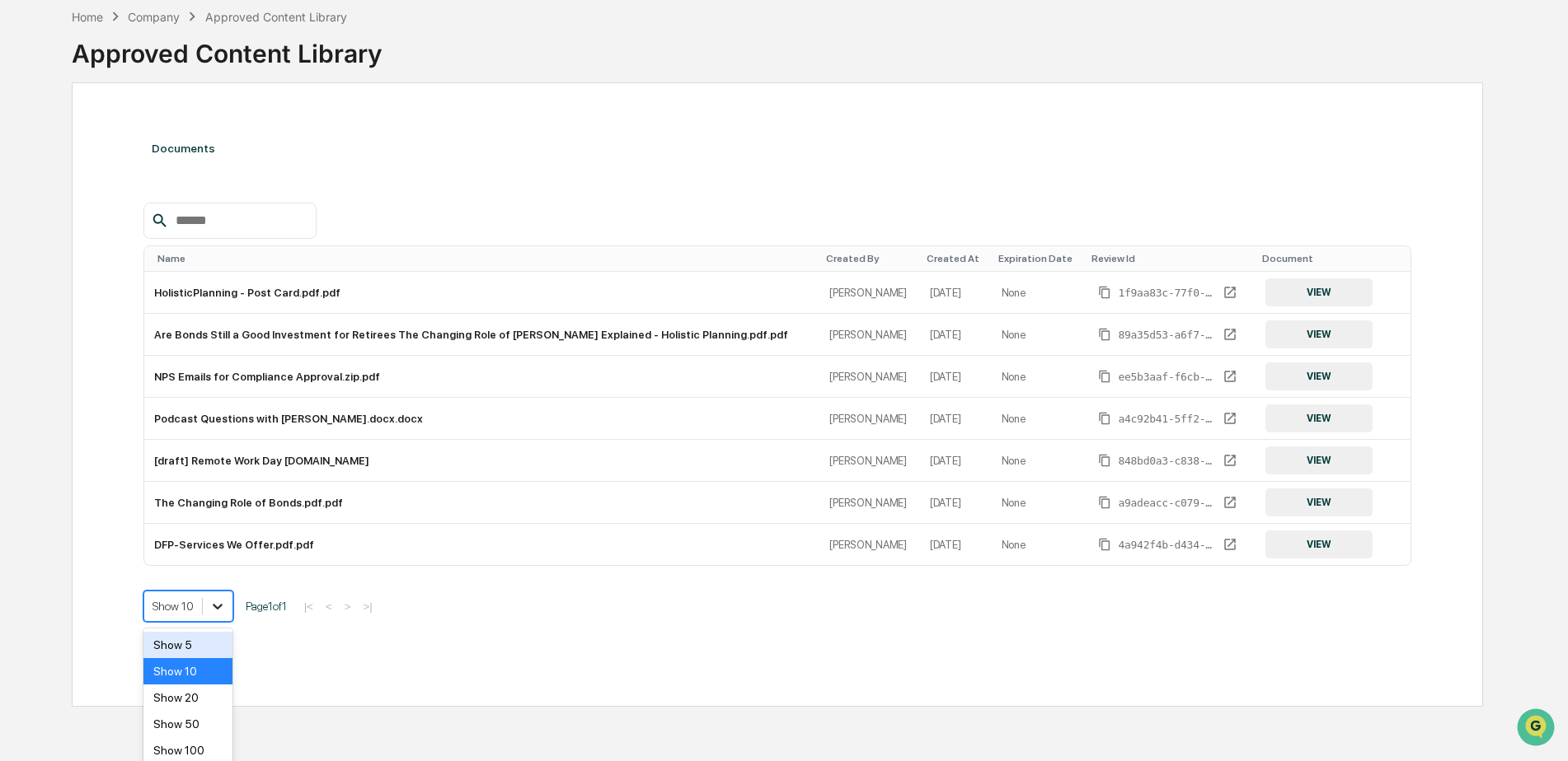
scroll to position [84, 0]
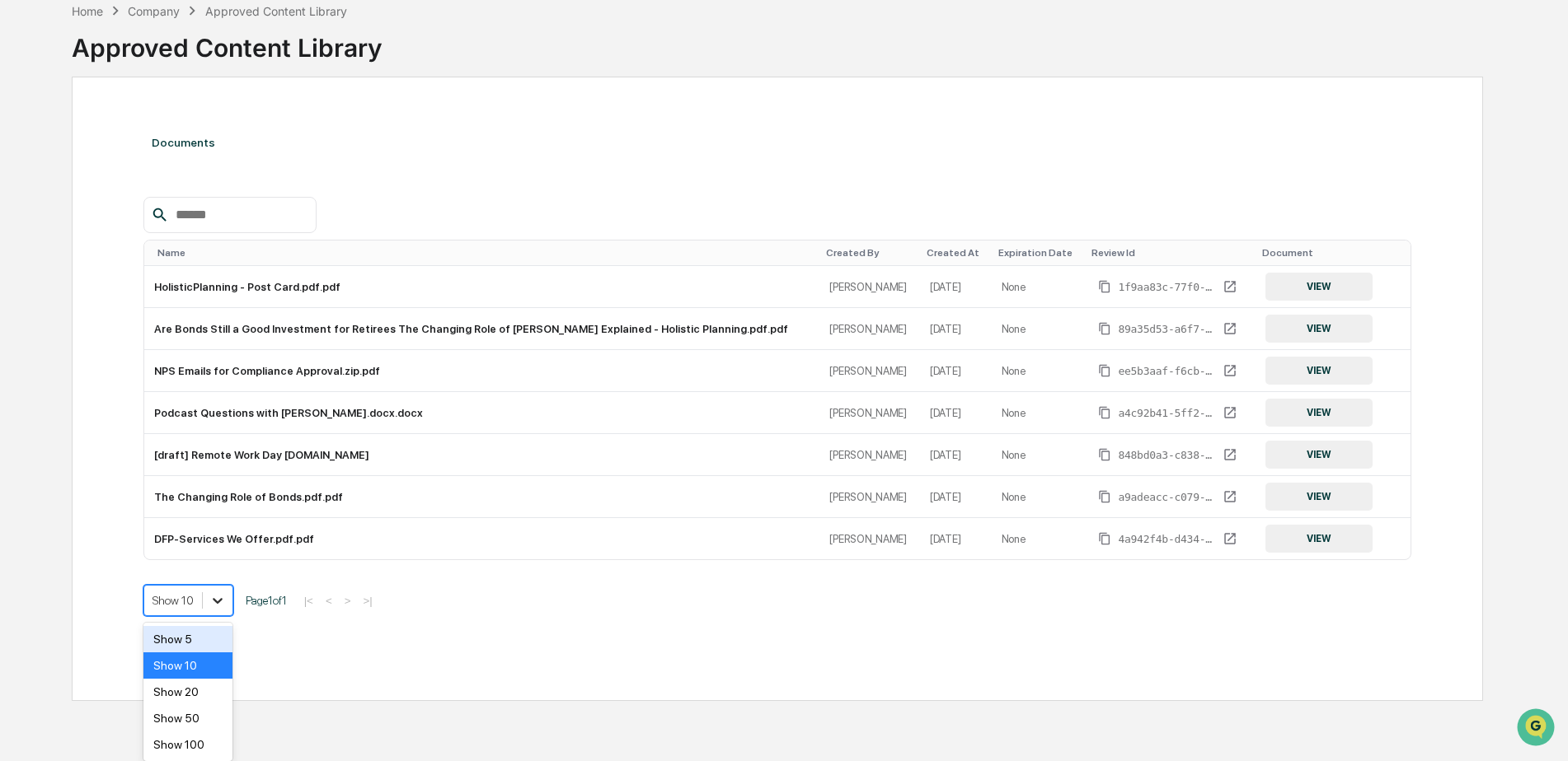
click at [216, 599] on icon at bounding box center [217, 600] width 16 height 16
click at [210, 746] on div "Show 100" at bounding box center [188, 745] width 90 height 26
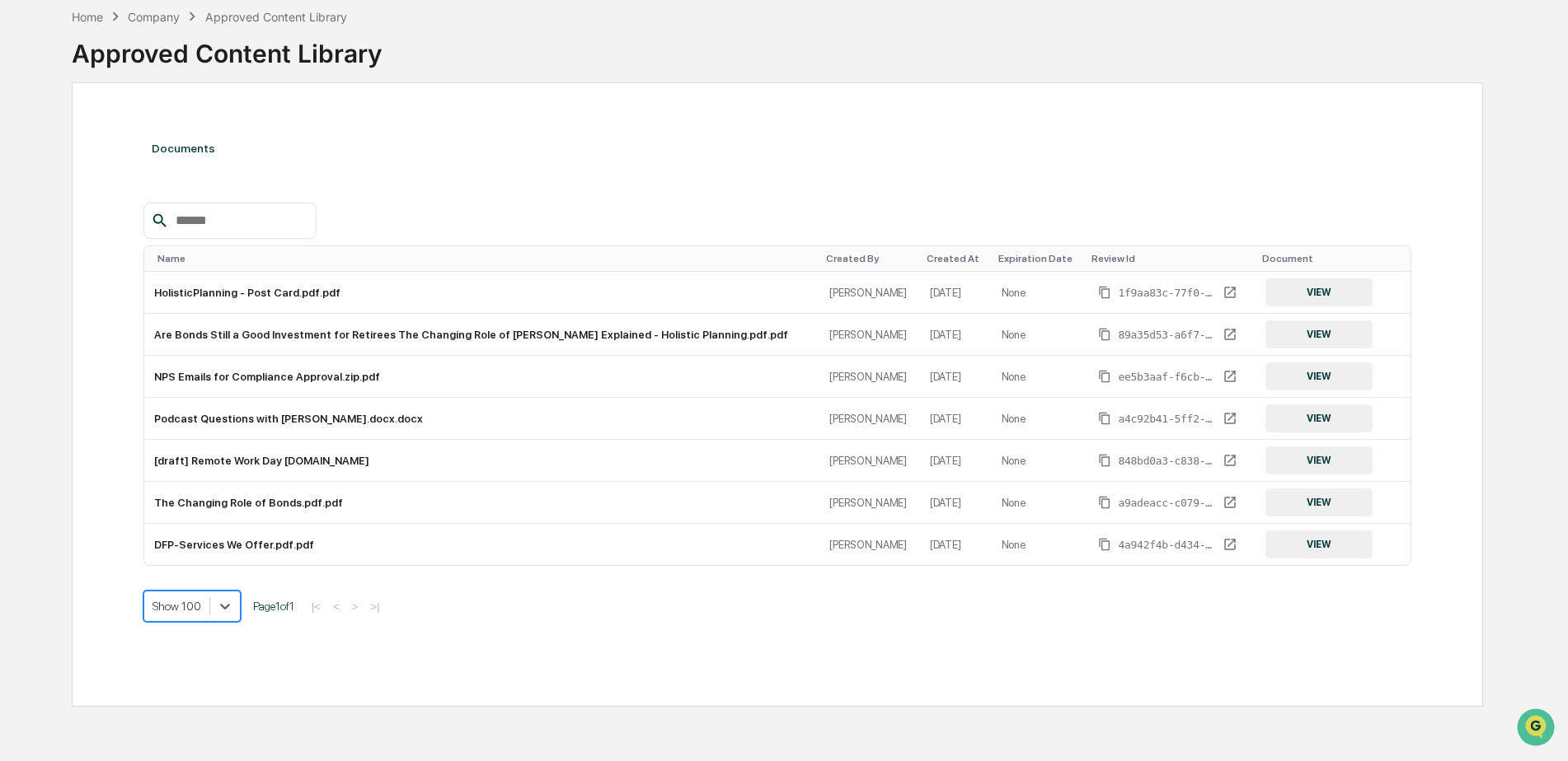
scroll to position [78, 0]
click at [271, 545] on td "DFP-Services We Offer.pdf.pdf" at bounding box center [482, 544] width 676 height 42
click at [1287, 552] on button "VIEW" at bounding box center [1318, 544] width 107 height 28
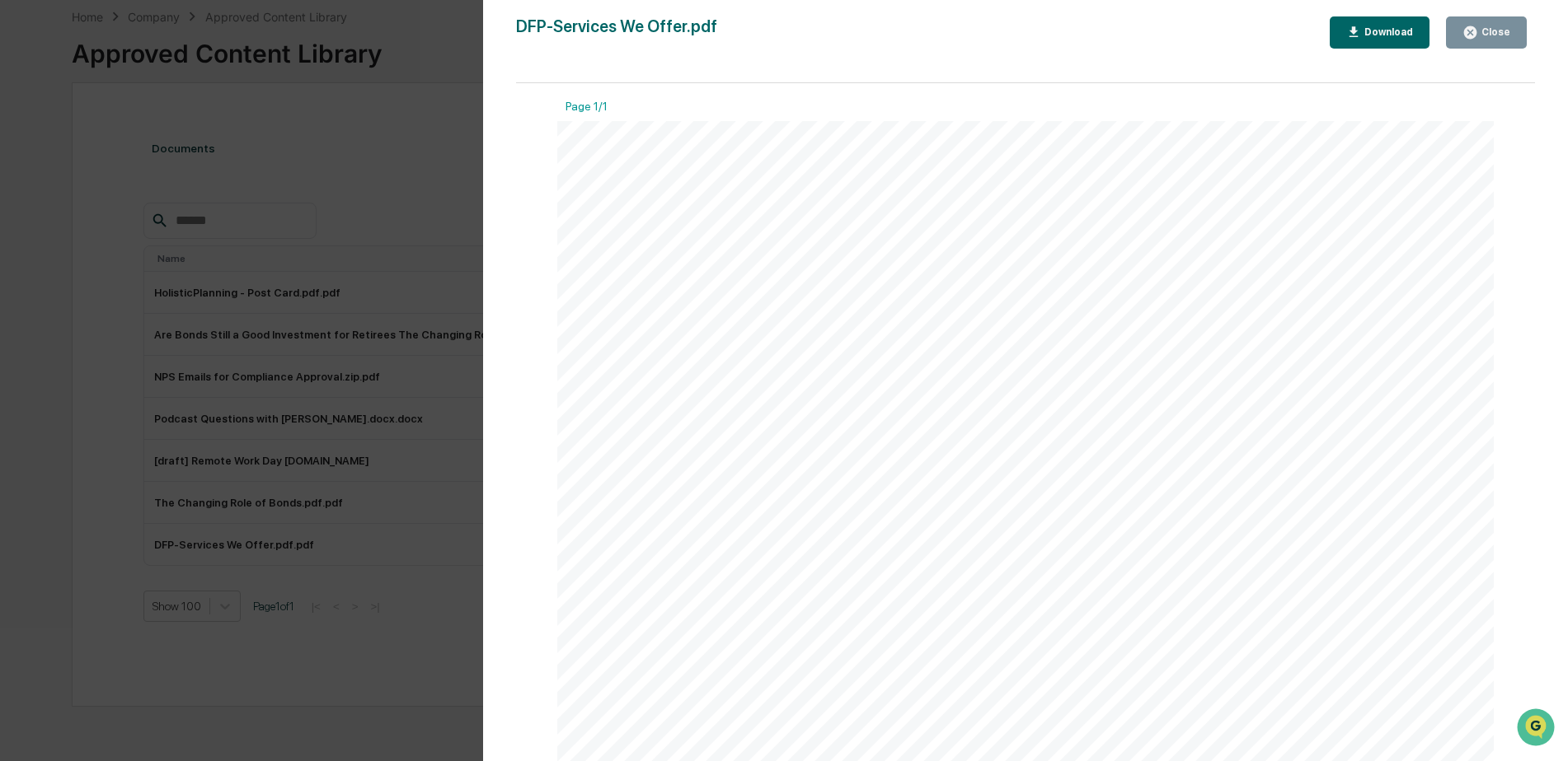
click at [1475, 32] on icon "button" at bounding box center [1469, 32] width 13 height 13
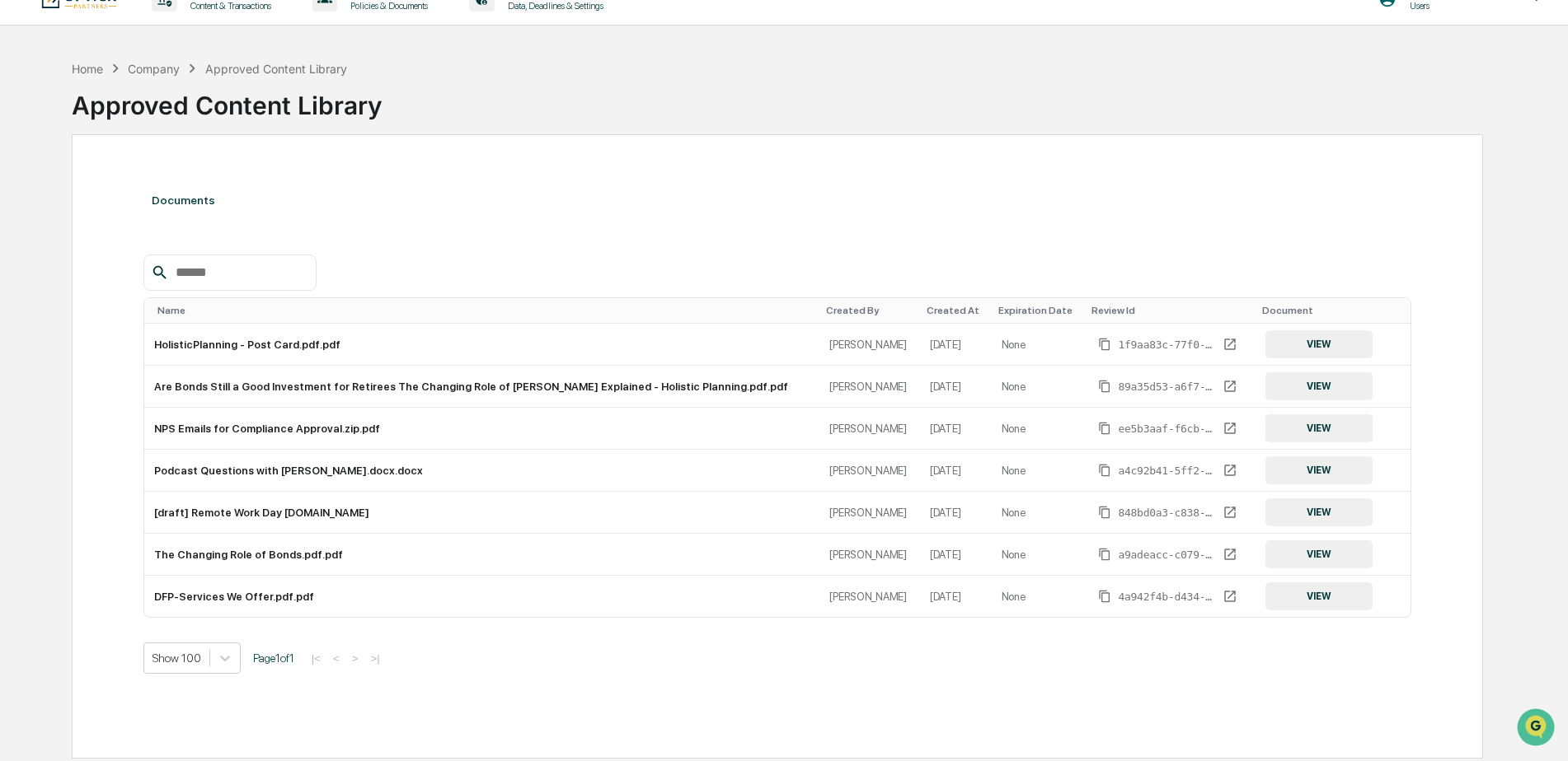
scroll to position [0, 0]
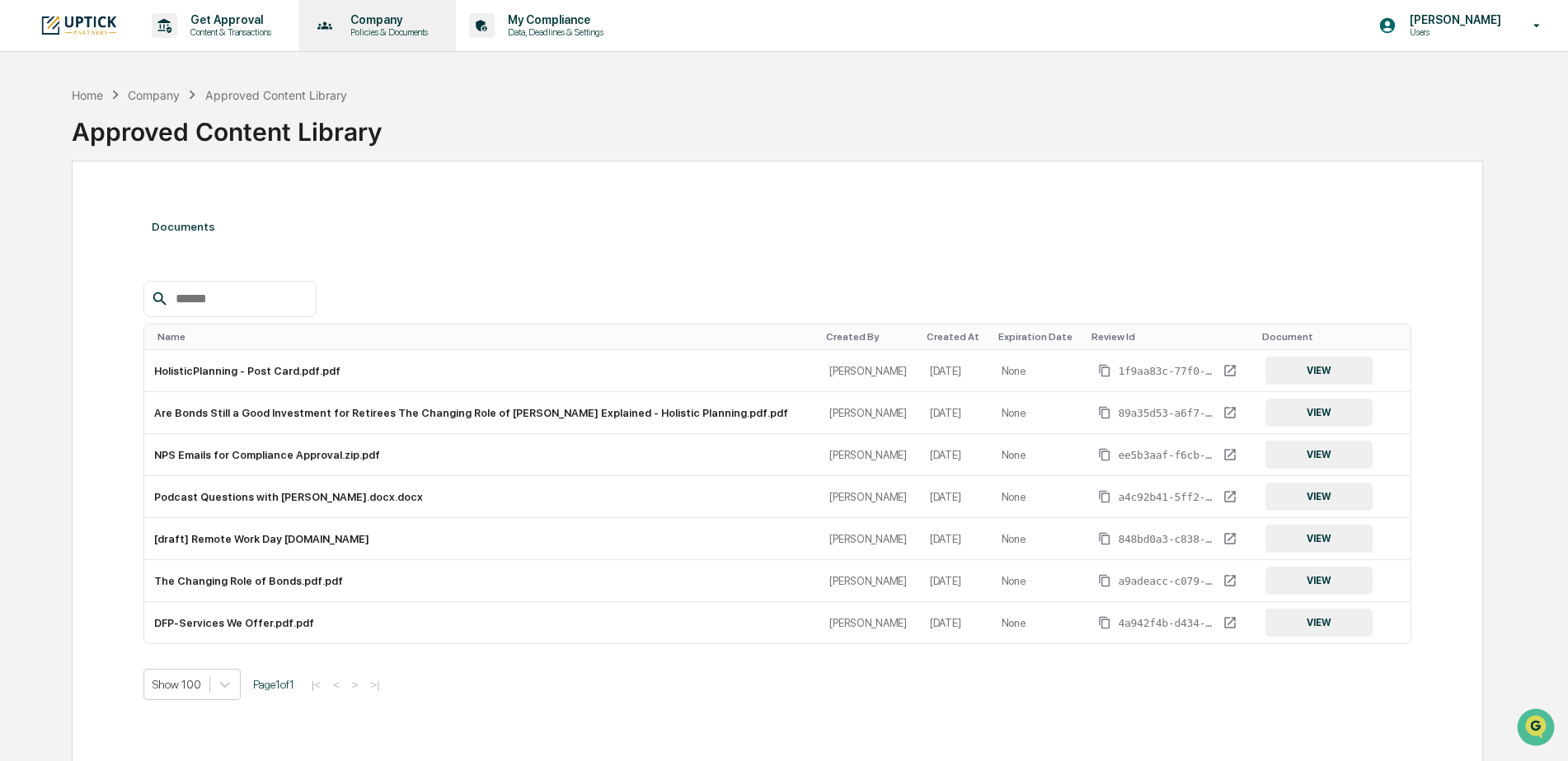
click at [379, 31] on p "Policies & Documents" at bounding box center [387, 32] width 99 height 12
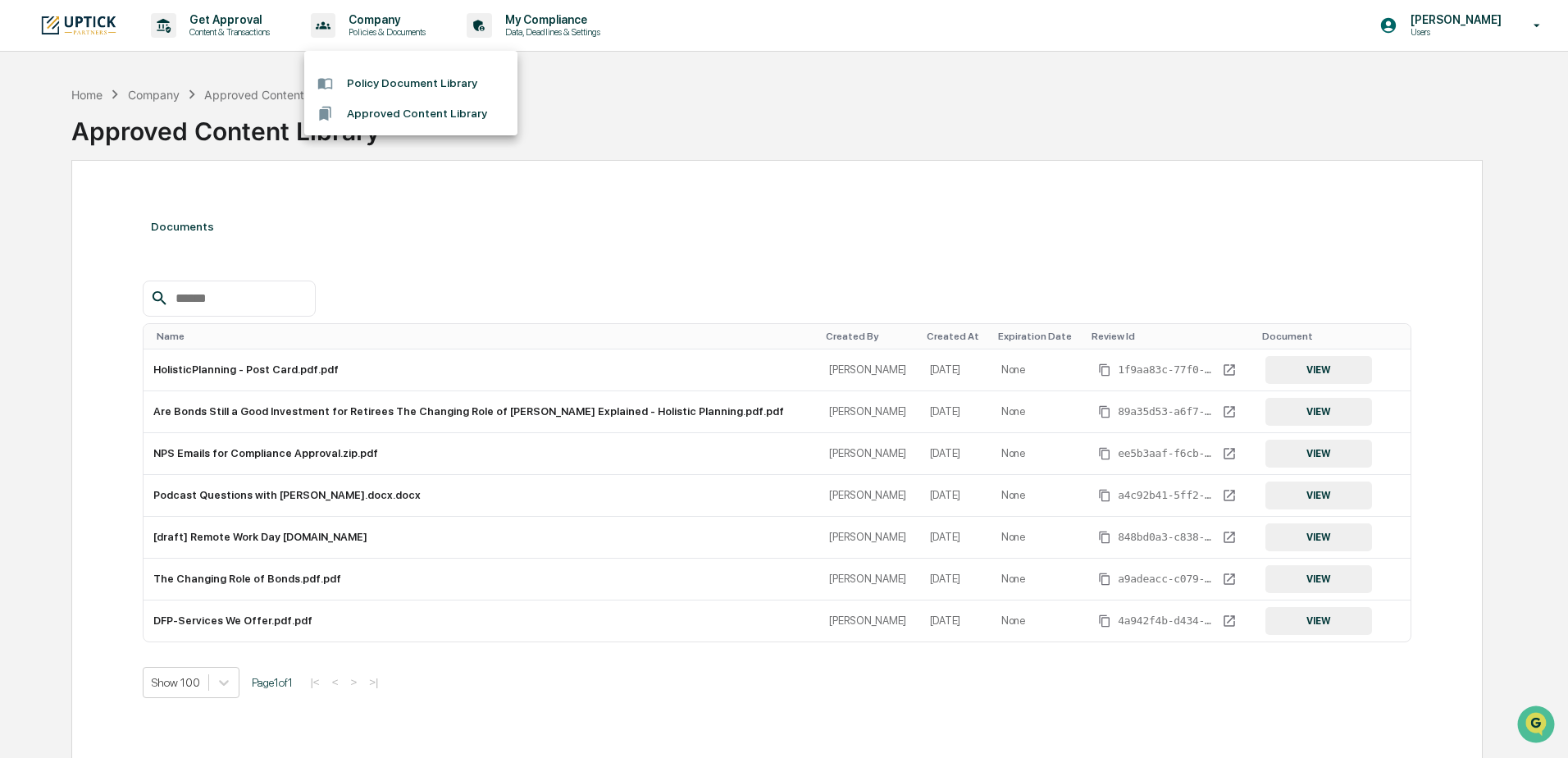
click at [556, 27] on div at bounding box center [784, 379] width 1568 height 758
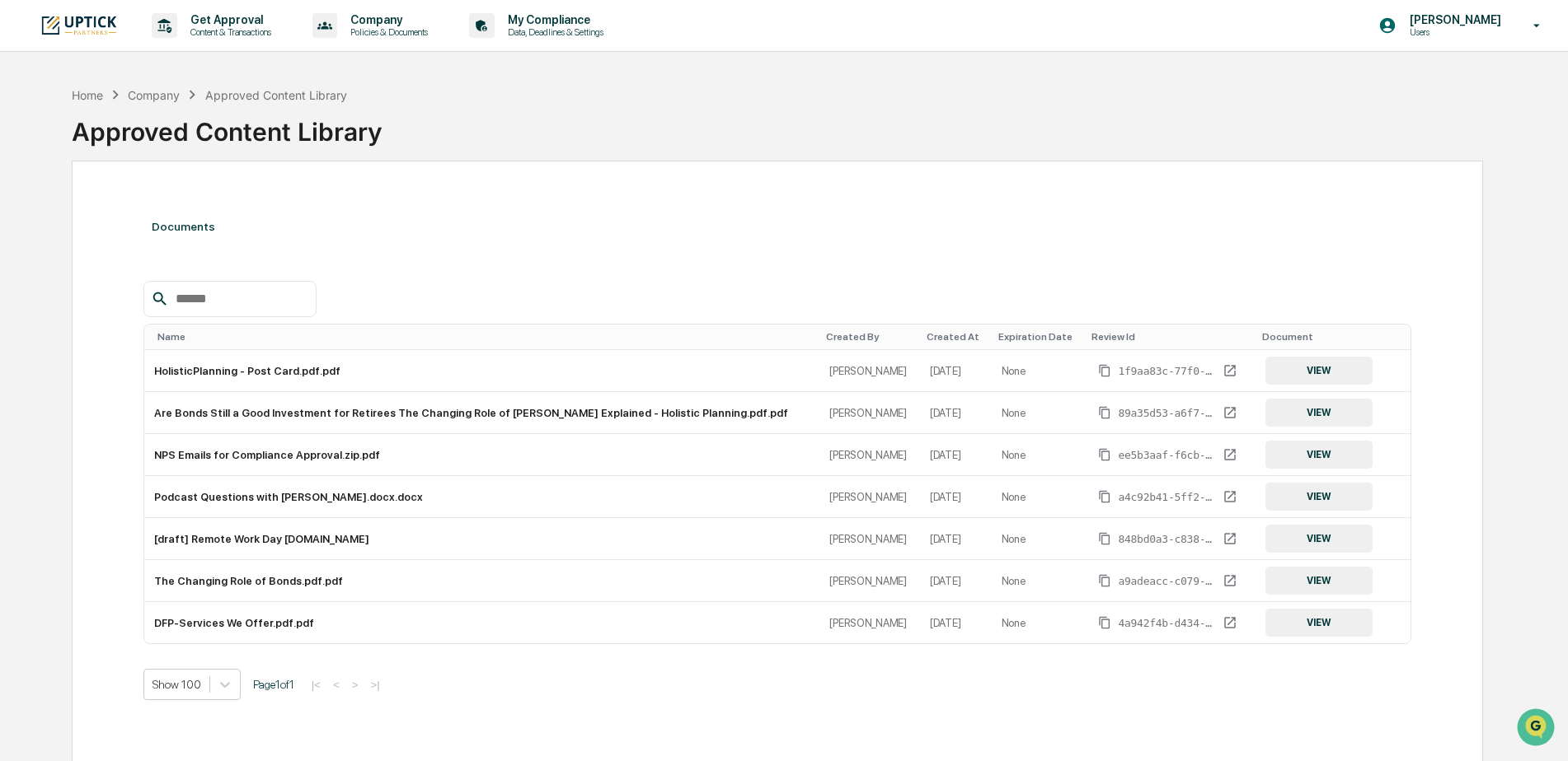
click at [559, 27] on p "Data, Deadlines & Settings" at bounding box center [552, 32] width 117 height 12
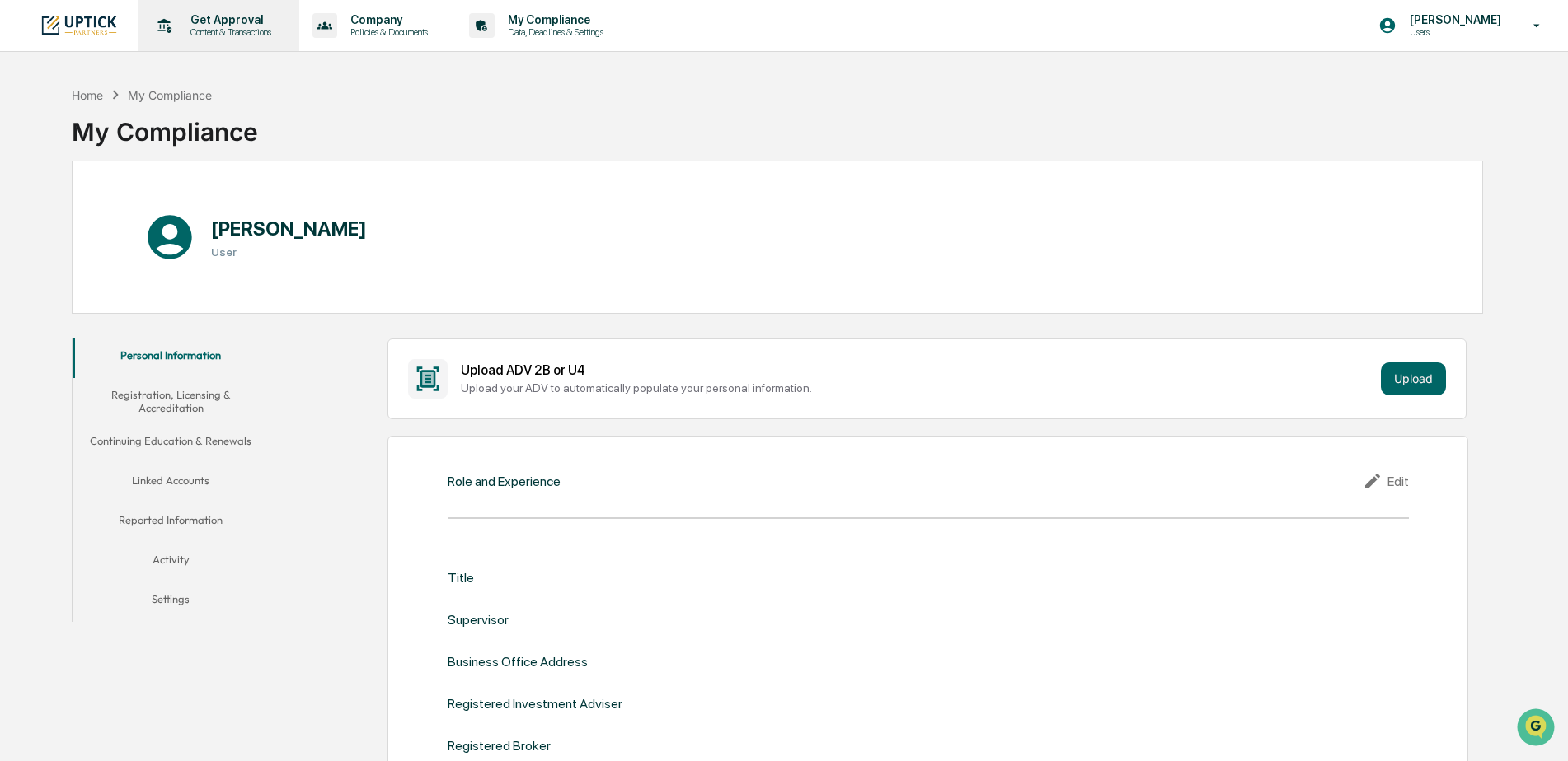
click at [227, 32] on p "Content & Transactions" at bounding box center [228, 32] width 103 height 12
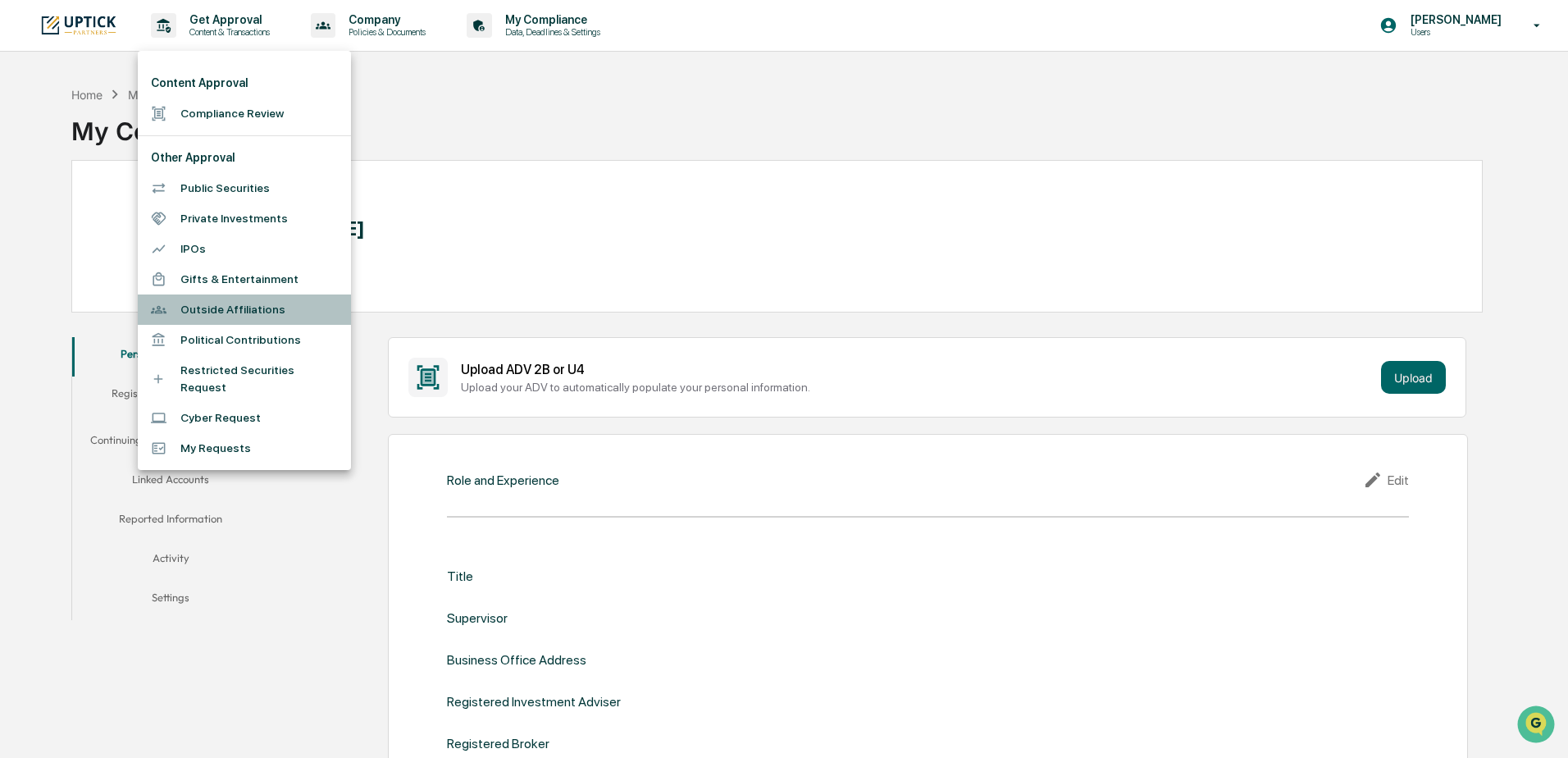
click at [235, 312] on li "Outside Affiliations" at bounding box center [244, 310] width 214 height 31
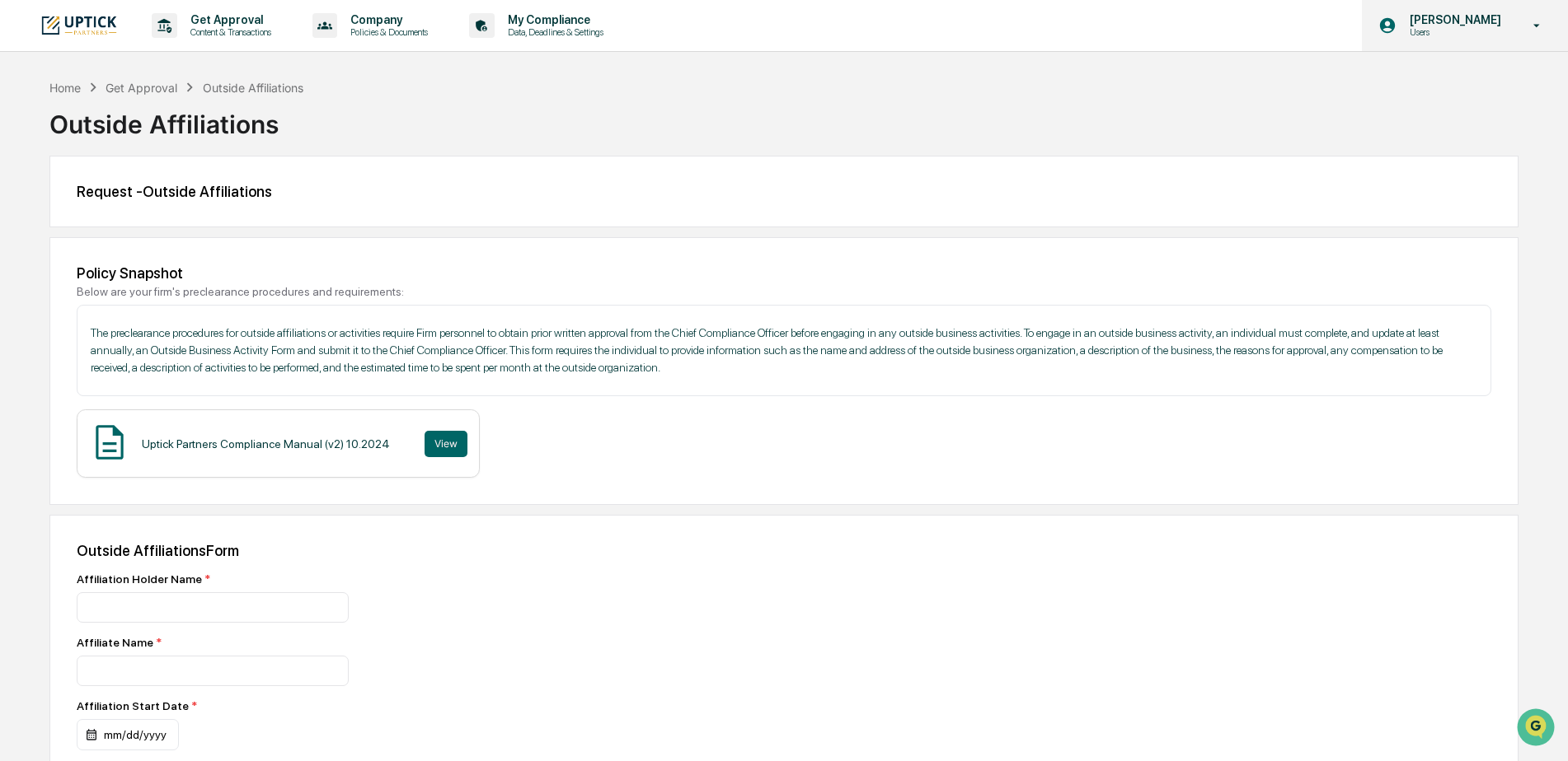
click at [1487, 35] on p "Users" at bounding box center [1453, 32] width 113 height 12
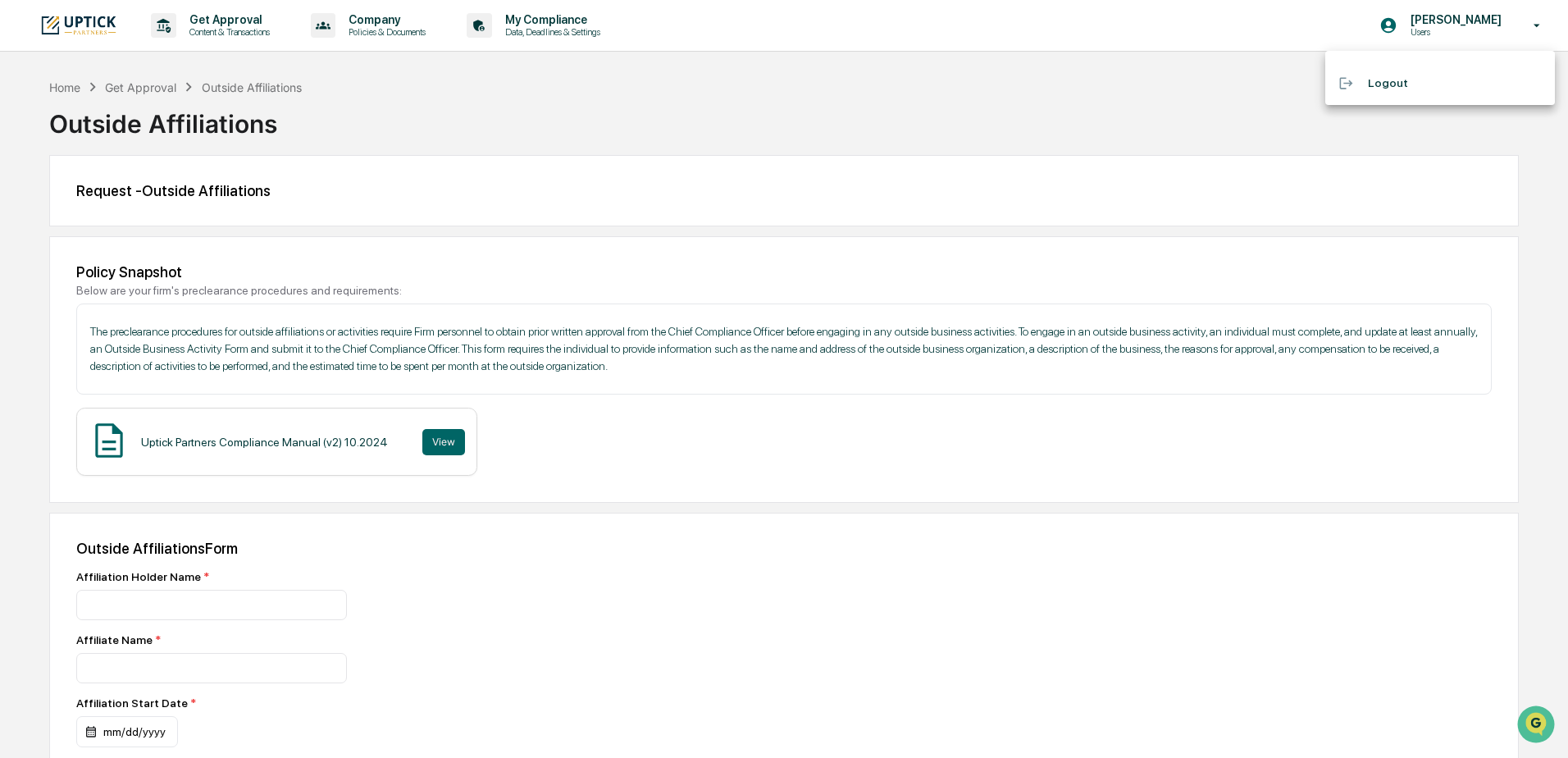
click at [1423, 91] on li "Logout" at bounding box center [1440, 84] width 230 height 31
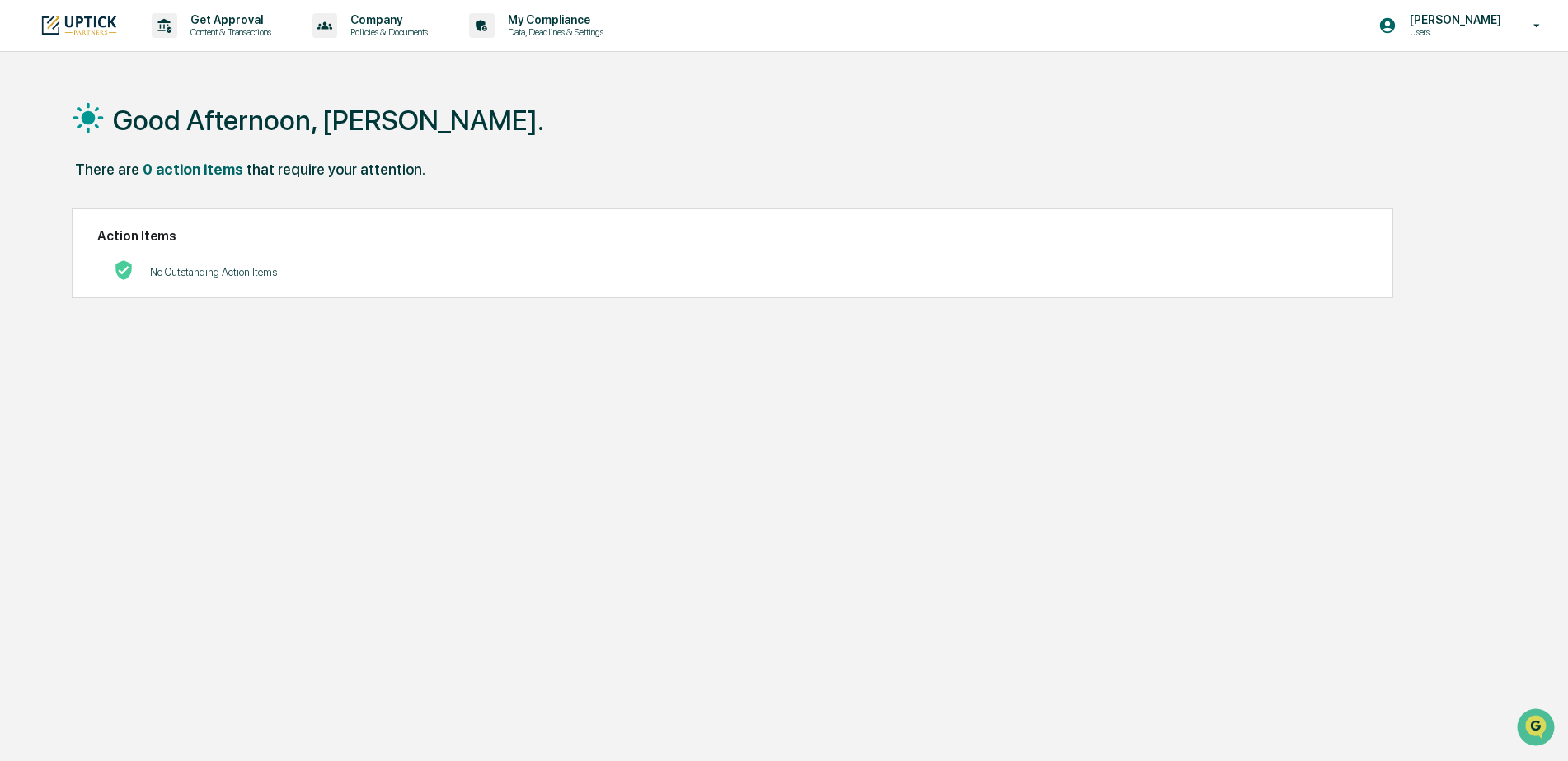
click at [1425, 161] on div "There are 0 action items that require your attention." at bounding box center [777, 177] width 1411 height 34
drag, startPoint x: 1319, startPoint y: 14, endPoint x: 1505, endPoint y: 136, distance: 222.4
click at [1505, 136] on div "Good Afternoon, Brooke. There are 0 action items that require your attention. A…" at bounding box center [778, 458] width 1461 height 761
click at [1480, 19] on p "[PERSON_NAME]" at bounding box center [1453, 20] width 113 height 14
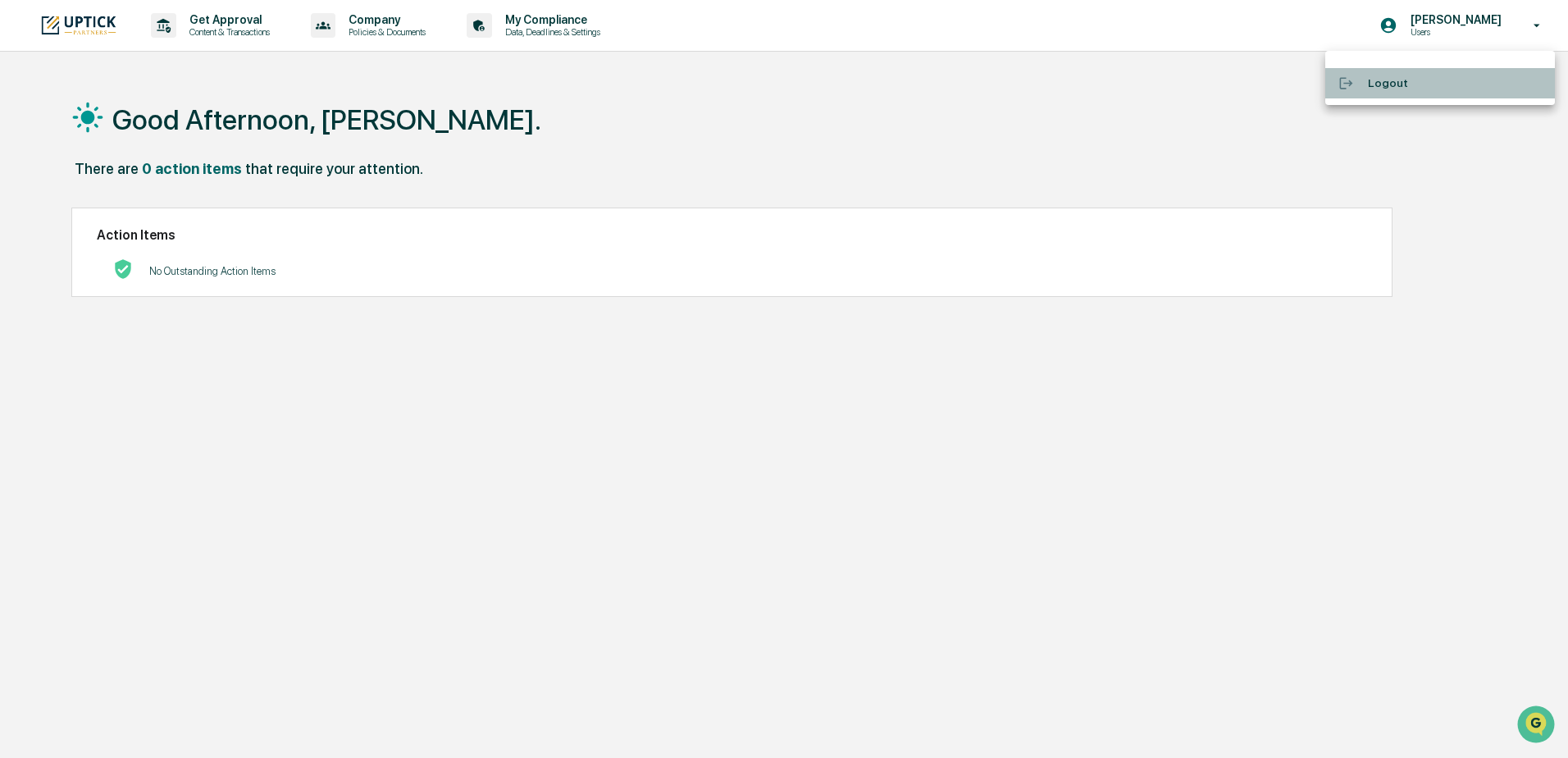
click at [1413, 91] on li "Logout" at bounding box center [1440, 84] width 230 height 31
